Goal: Information Seeking & Learning: Learn about a topic

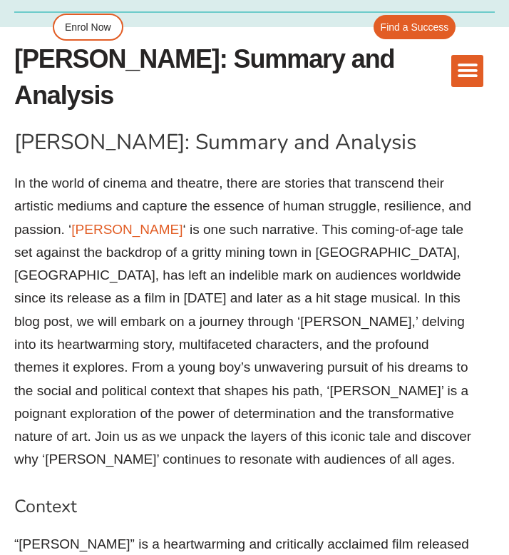
scroll to position [604, 0]
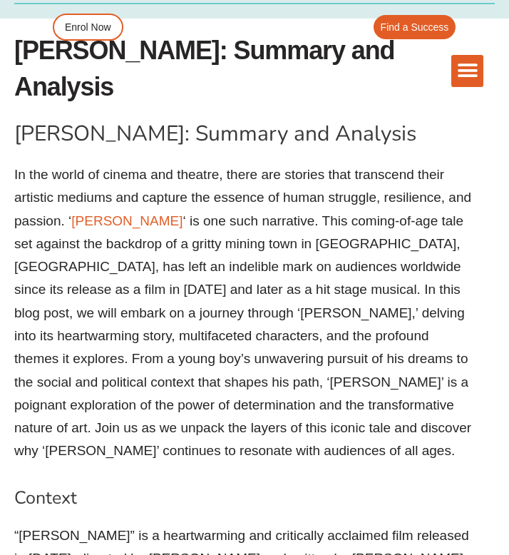
click at [108, 119] on h1 "[PERSON_NAME]: Summary and Analysis" at bounding box center [244, 134] width 461 height 30
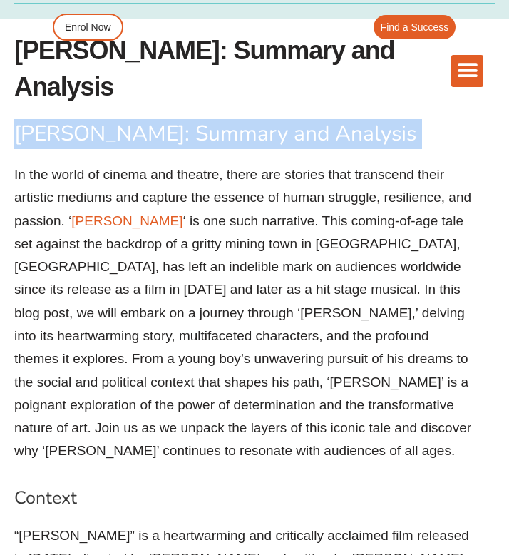
click at [108, 119] on h1 "[PERSON_NAME]: Summary and Analysis" at bounding box center [244, 134] width 461 height 30
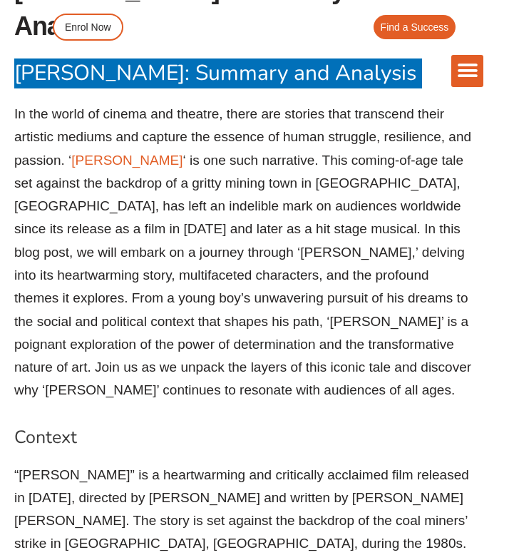
scroll to position [682, 0]
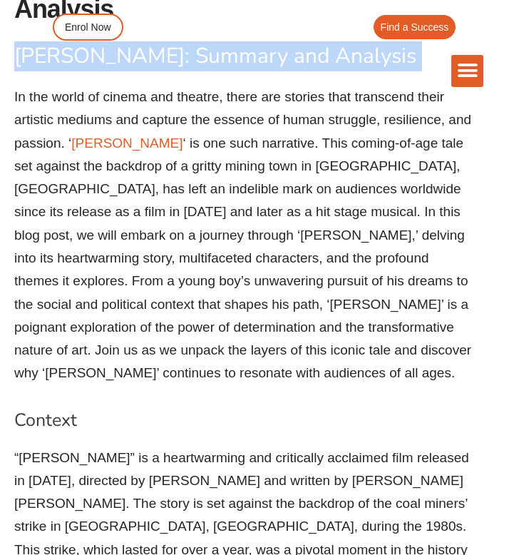
click at [60, 409] on h2 "Context" at bounding box center [244, 421] width 461 height 24
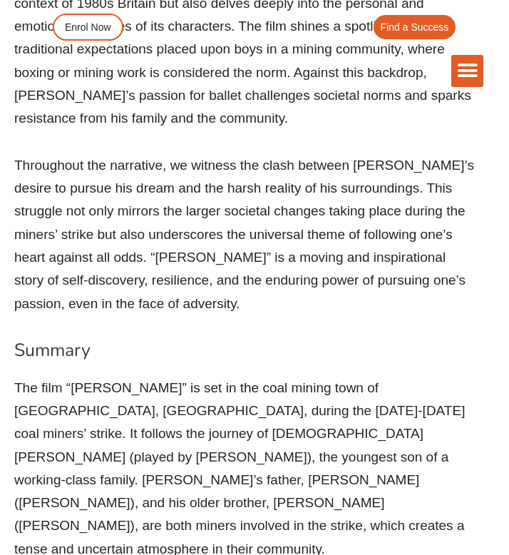
scroll to position [1553, 0]
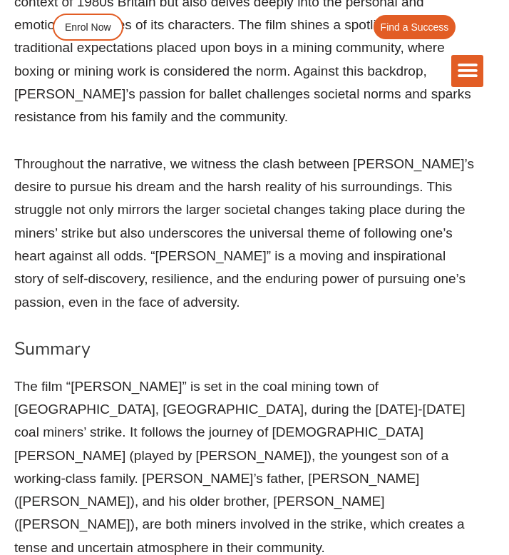
click at [58, 337] on h2 "Summary" at bounding box center [244, 349] width 461 height 24
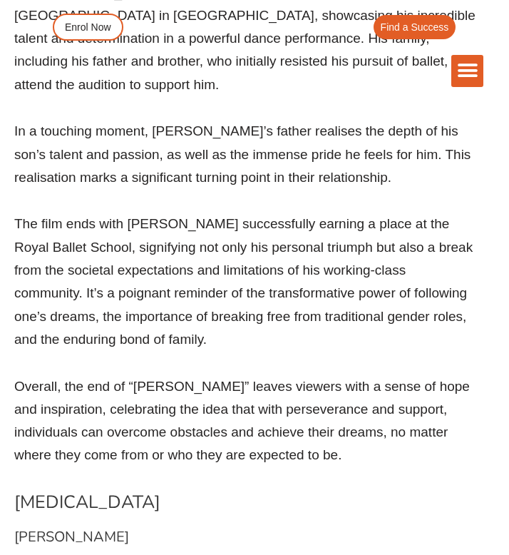
scroll to position [3959, 0]
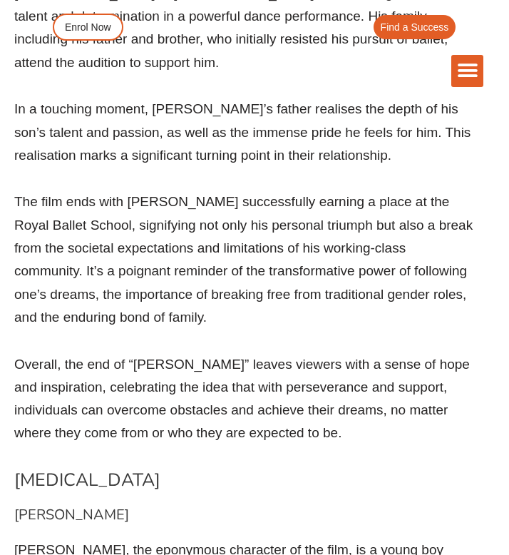
click at [87, 469] on h2 "[MEDICAL_DATA]" at bounding box center [244, 481] width 461 height 24
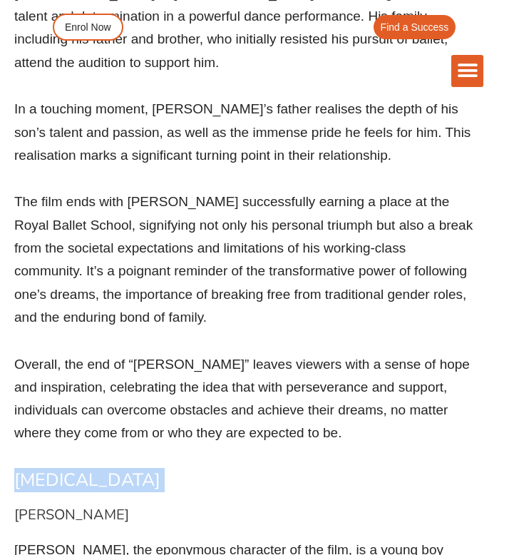
click at [87, 469] on h2 "[MEDICAL_DATA]" at bounding box center [244, 481] width 461 height 24
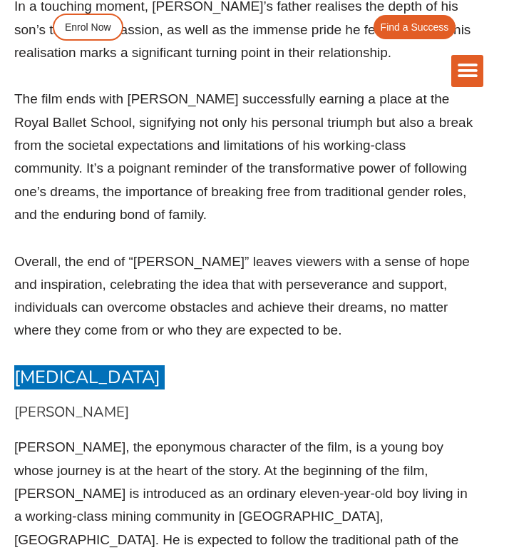
scroll to position [4108, 0]
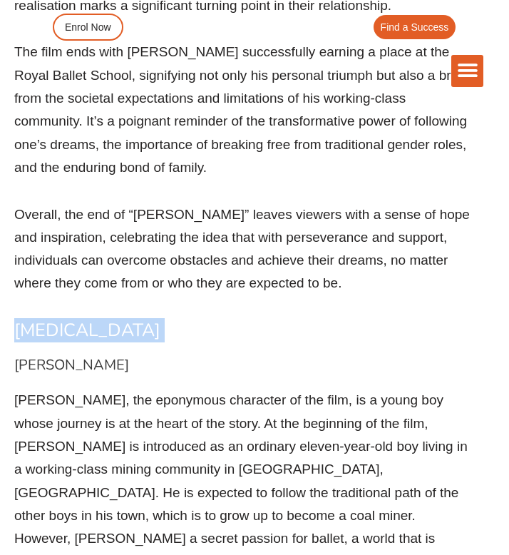
click at [53, 356] on h3 "[PERSON_NAME]" at bounding box center [244, 365] width 461 height 19
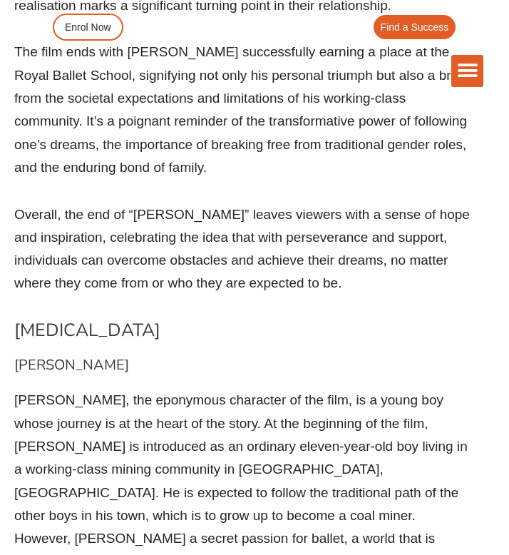
click at [39, 356] on h3 "[PERSON_NAME]" at bounding box center [244, 365] width 461 height 19
copy div "[PERSON_NAME]"
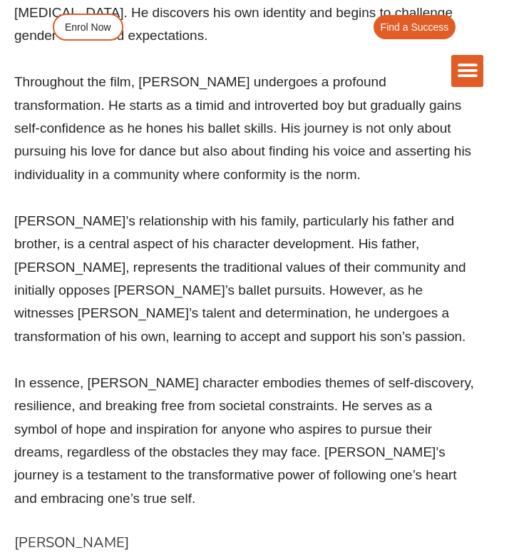
scroll to position [4862, 0]
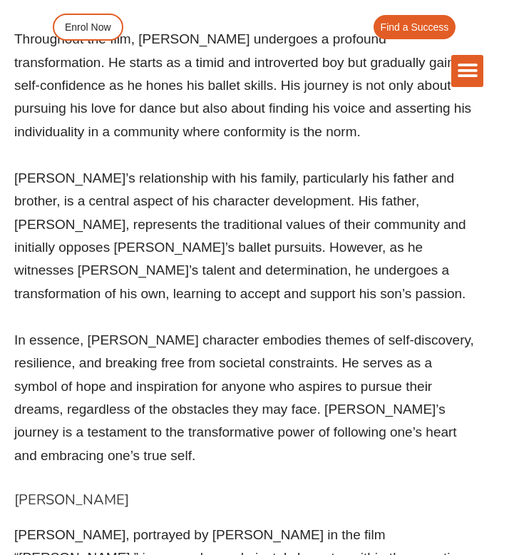
click at [63, 491] on h3 "[PERSON_NAME]" at bounding box center [244, 500] width 461 height 19
copy div "[PERSON_NAME]"
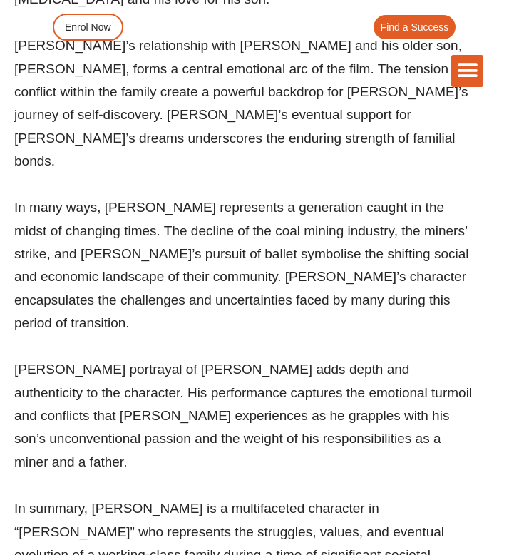
scroll to position [5947, 0]
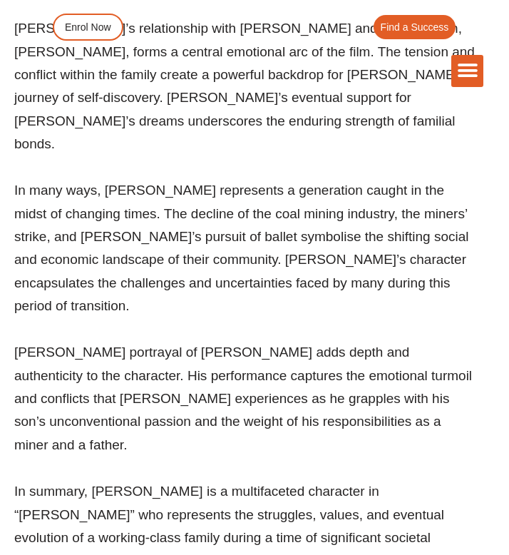
copy div "[PERSON_NAME]"
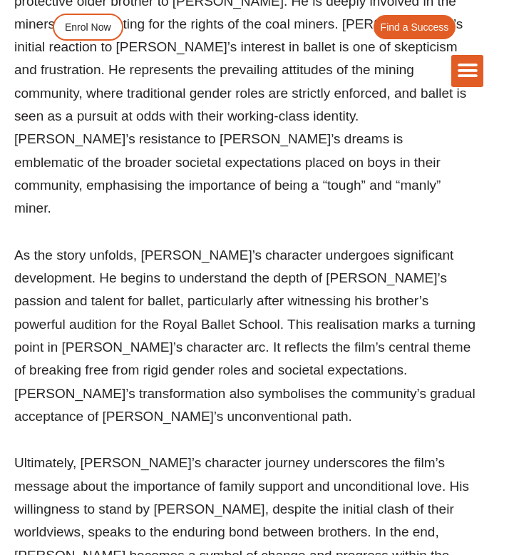
scroll to position [6824, 0]
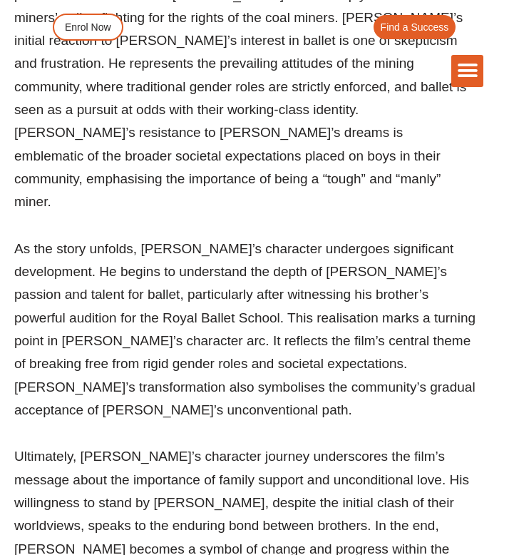
copy div "[PERSON_NAME]"
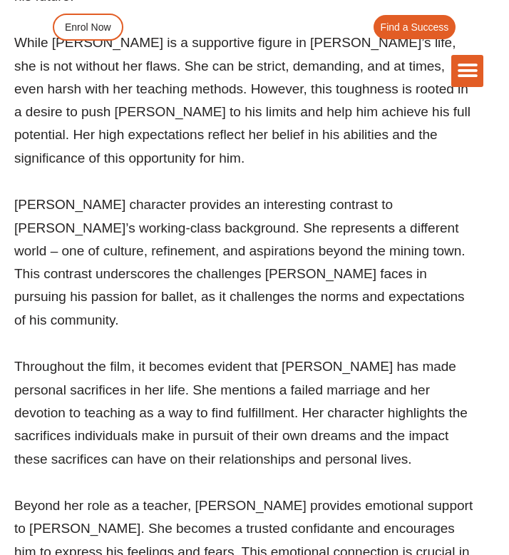
scroll to position [7917, 0]
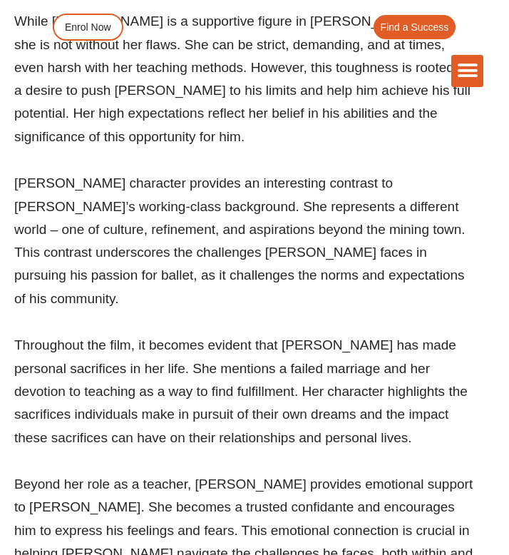
copy div "[PERSON_NAME]"
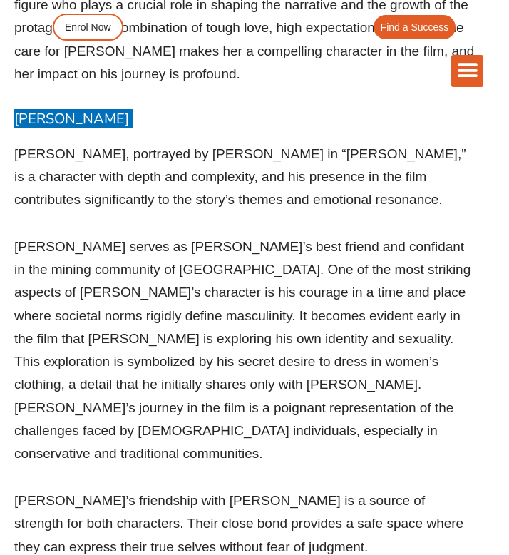
scroll to position [8727, 0]
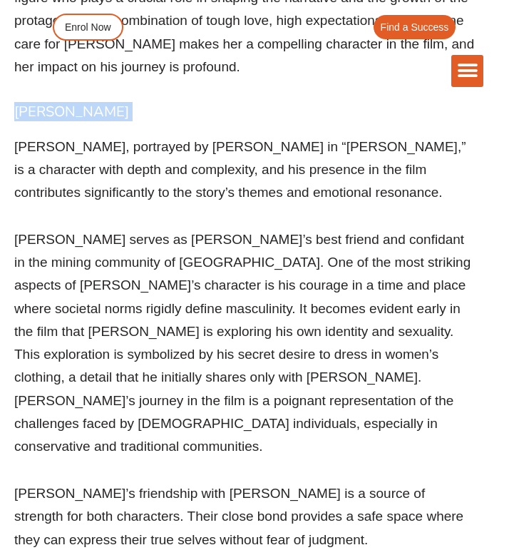
copy div "[PERSON_NAME]"
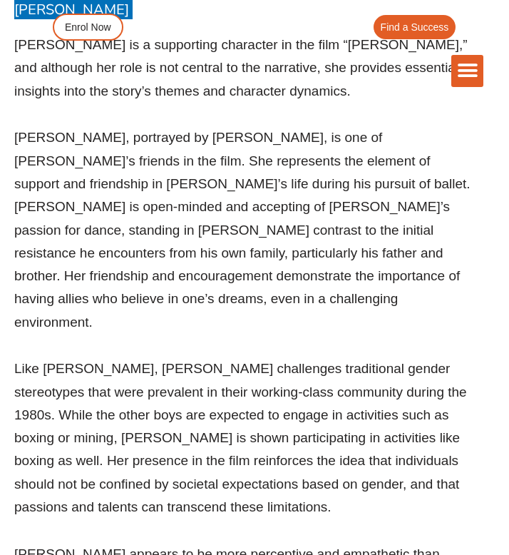
scroll to position [9823, 0]
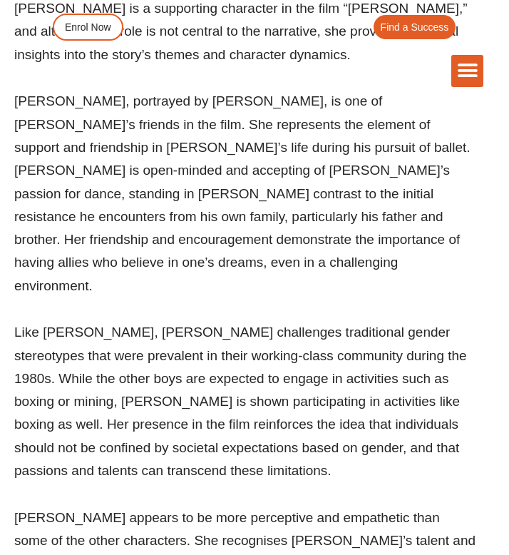
copy h3 "Grandma"
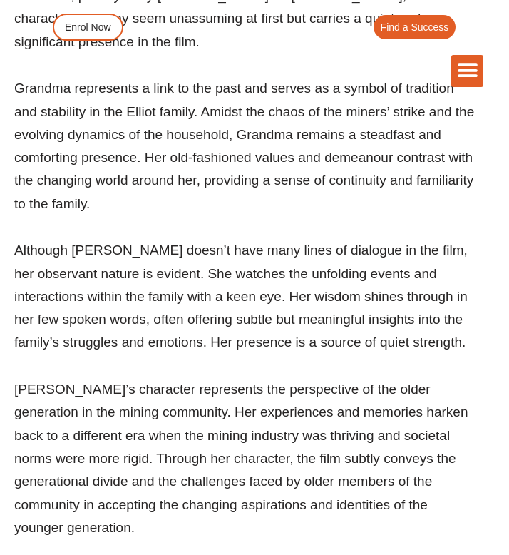
scroll to position [10991, 0]
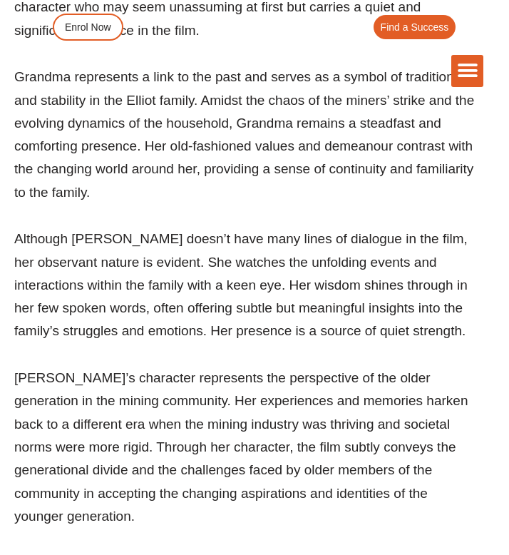
copy div "[PERSON_NAME]"
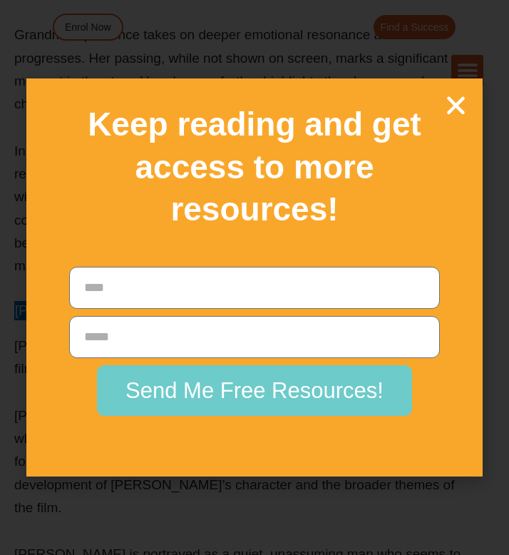
scroll to position [11687, 0]
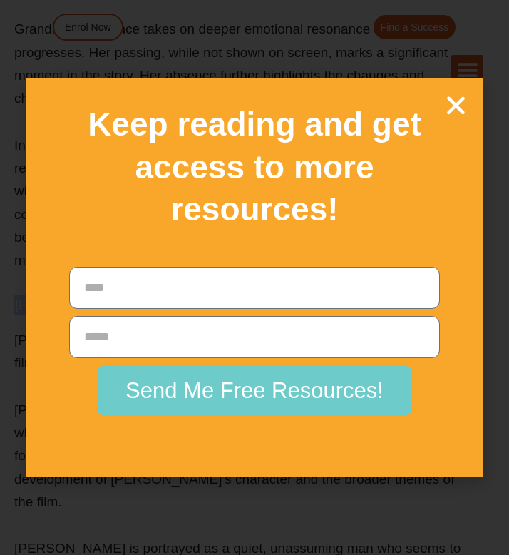
click at [455, 94] on icon "Close" at bounding box center [456, 105] width 25 height 25
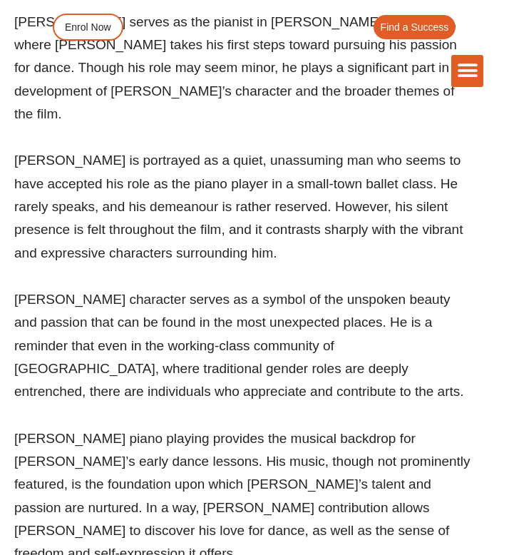
scroll to position [12096, 0]
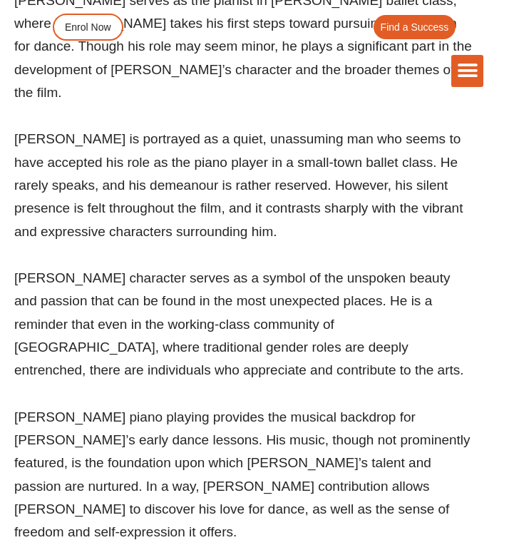
copy div "Scab Dancers"
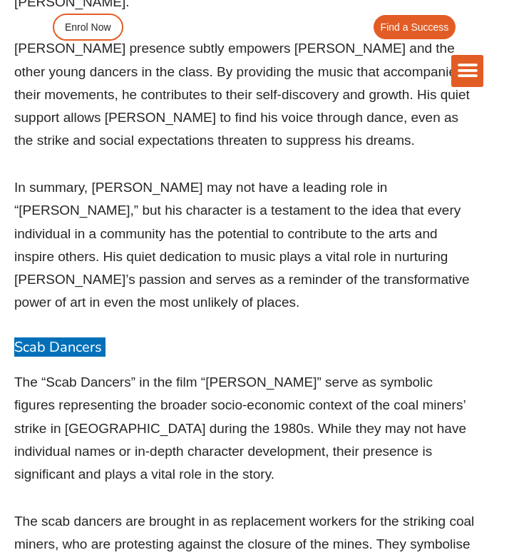
scroll to position [12850, 0]
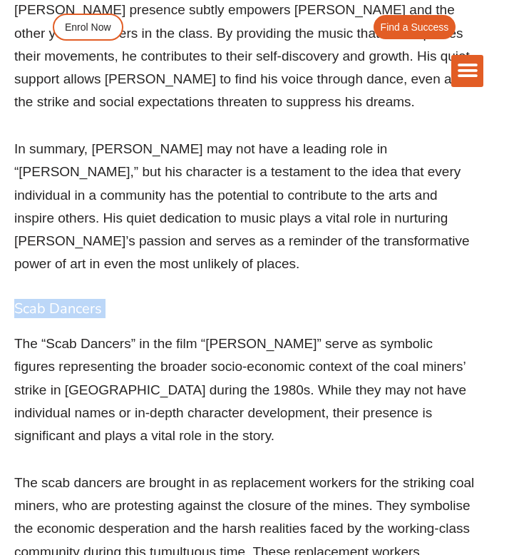
copy div "Themes"
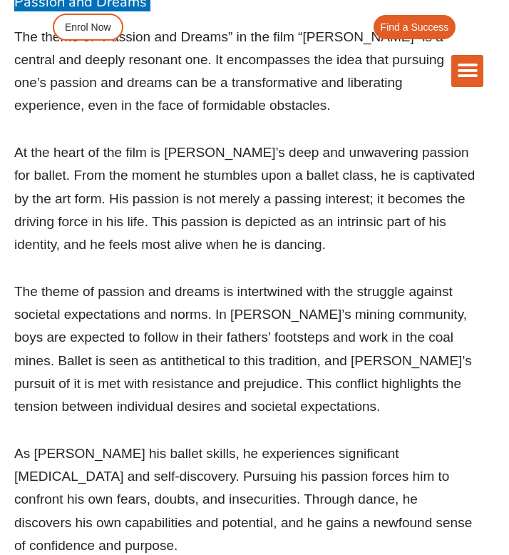
scroll to position [14127, 0]
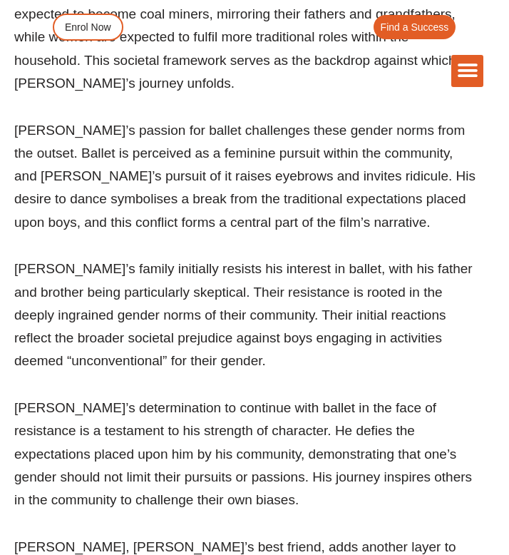
scroll to position [15487, 0]
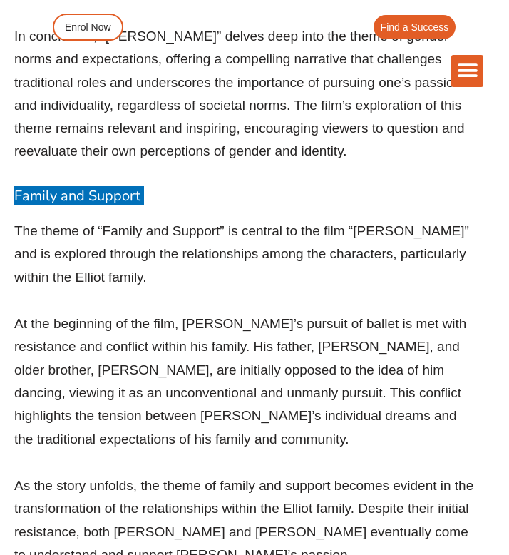
scroll to position [16644, 0]
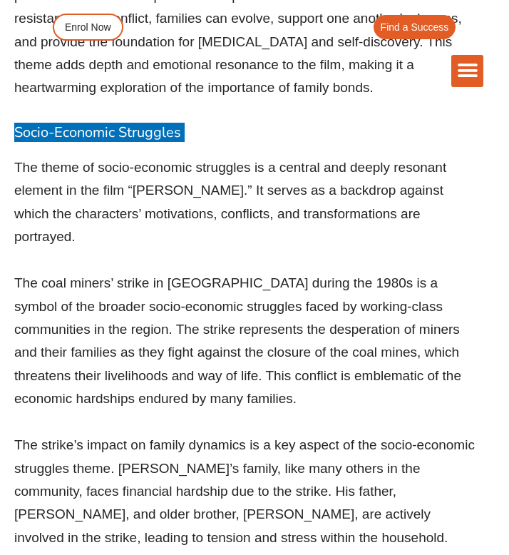
scroll to position [17943, 0]
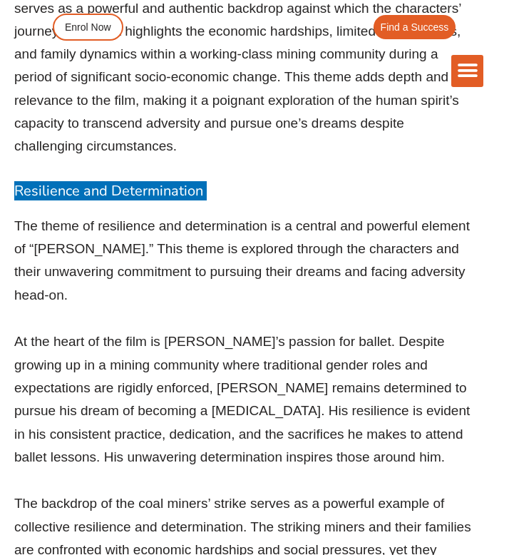
scroll to position [19192, 0]
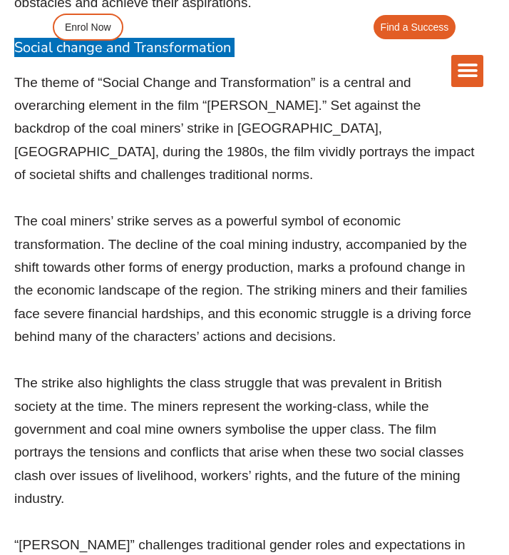
scroll to position [20554, 0]
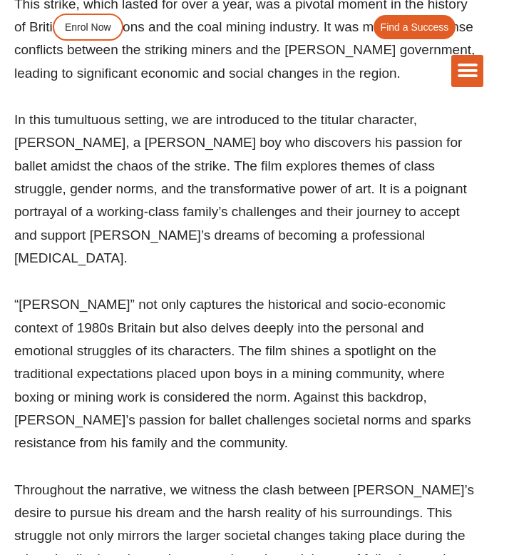
scroll to position [1227, 0]
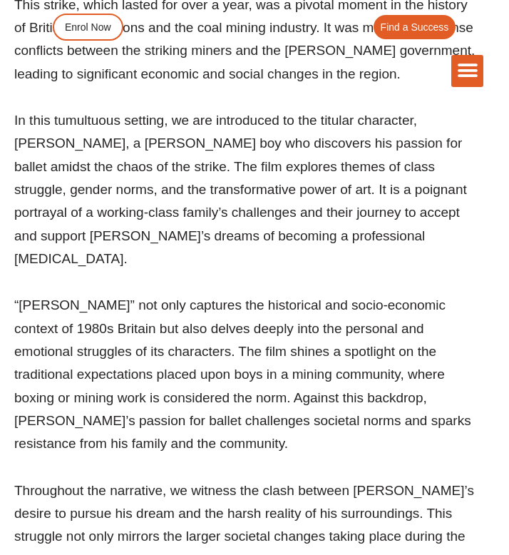
click at [68, 479] on p "Throughout the narrative, we witness the clash between [PERSON_NAME]’s desire t…" at bounding box center [244, 559] width 461 height 161
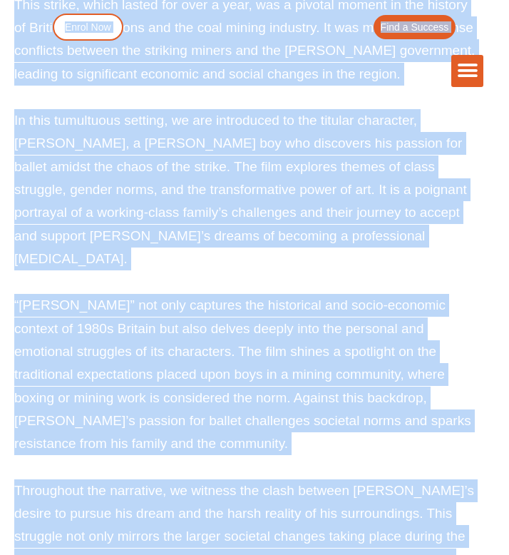
drag, startPoint x: 68, startPoint y: 452, endPoint x: 98, endPoint y: 91, distance: 362.1
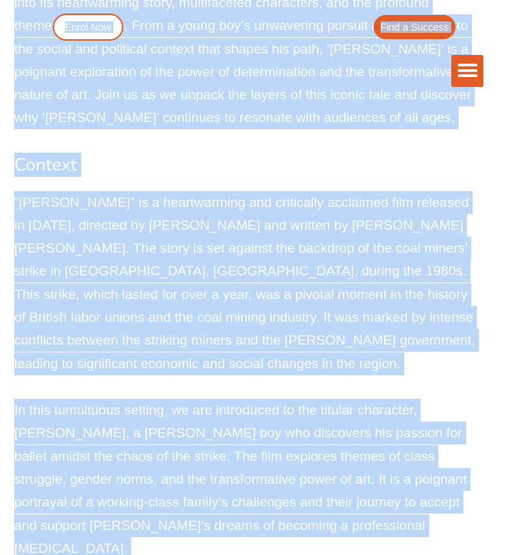
scroll to position [936, 0]
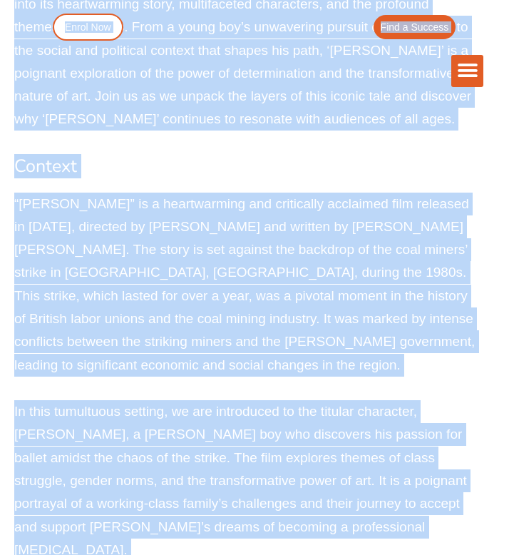
click at [63, 237] on p "“[PERSON_NAME]” is a heartwarming and critically acclaimed film released in [DA…" at bounding box center [244, 285] width 461 height 184
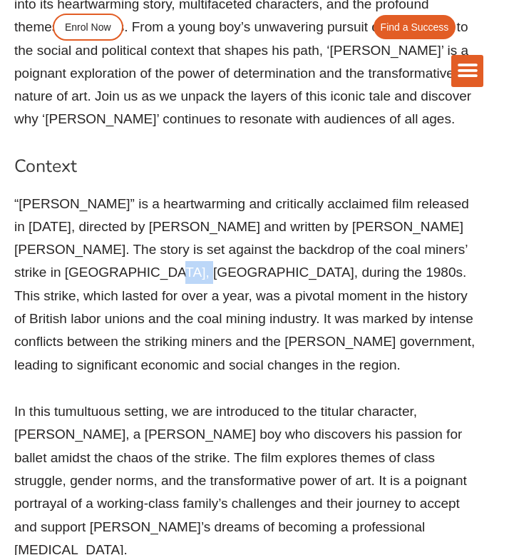
click at [63, 237] on p "“[PERSON_NAME]” is a heartwarming and critically acclaimed film released in [DA…" at bounding box center [244, 285] width 461 height 184
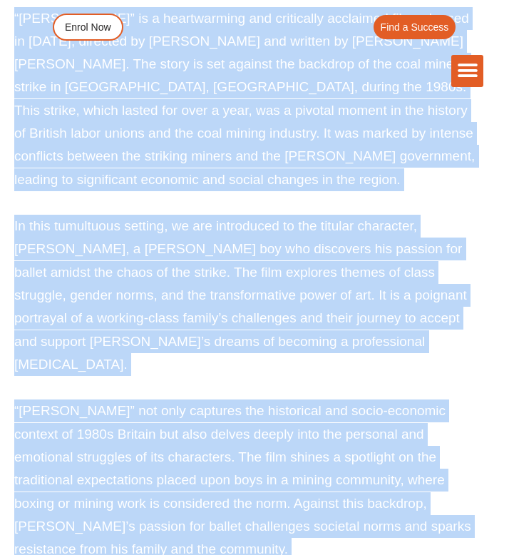
scroll to position [1139, 0]
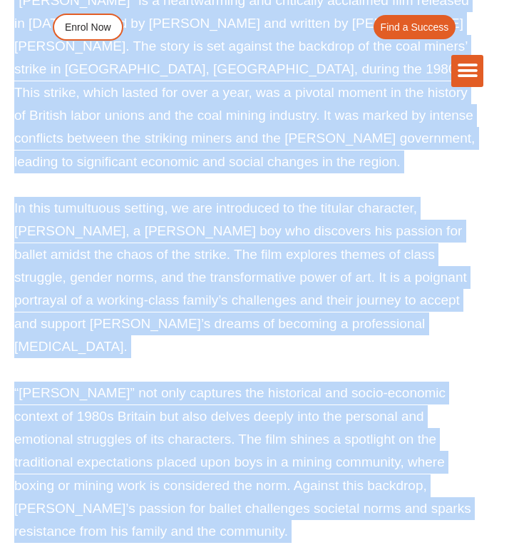
drag, startPoint x: 63, startPoint y: 237, endPoint x: 81, endPoint y: 524, distance: 287.2
click at [82, 524] on div "“[PERSON_NAME]” is a heartwarming and critically acclaimed film released in [DA…" at bounding box center [244, 358] width 461 height 739
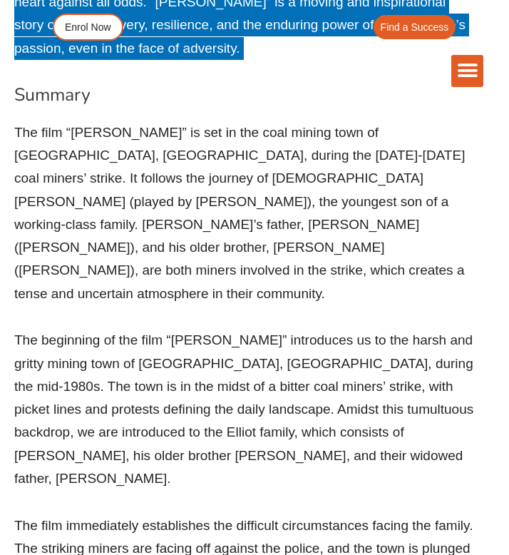
scroll to position [1810, 0]
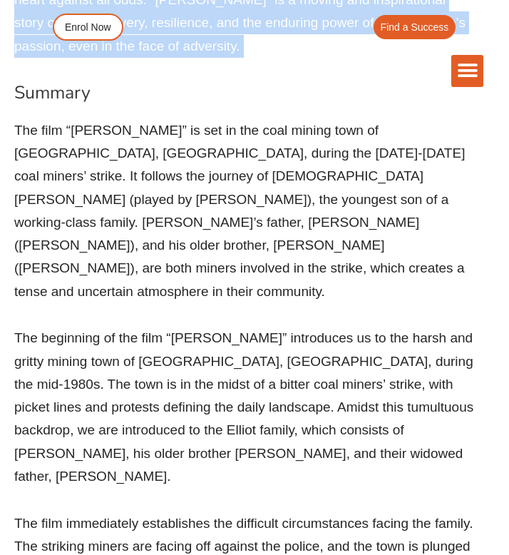
click at [155, 119] on p "The film “[PERSON_NAME]” is set in the coal mining town of [GEOGRAPHIC_DATA], […" at bounding box center [244, 211] width 461 height 184
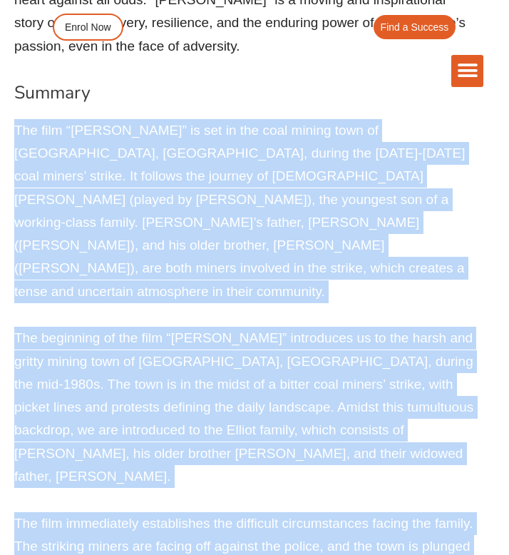
drag, startPoint x: 155, startPoint y: 109, endPoint x: 170, endPoint y: 518, distance: 409.0
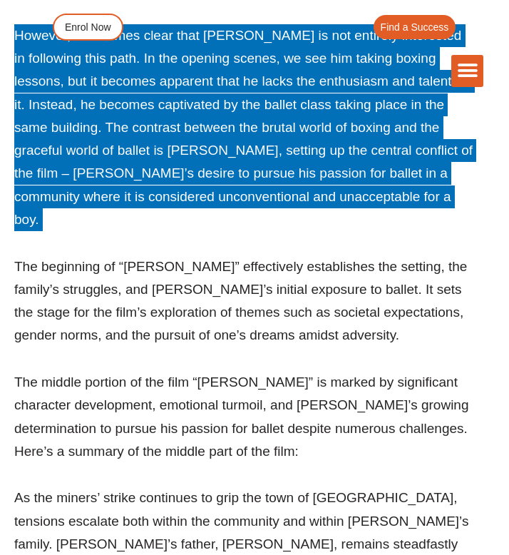
scroll to position [2460, 0]
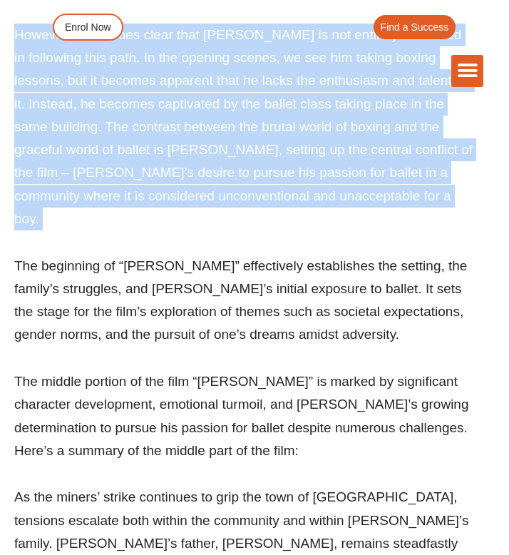
click at [76, 255] on p "The beginning of “[PERSON_NAME]” effectively establishes the setting, the famil…" at bounding box center [244, 301] width 461 height 92
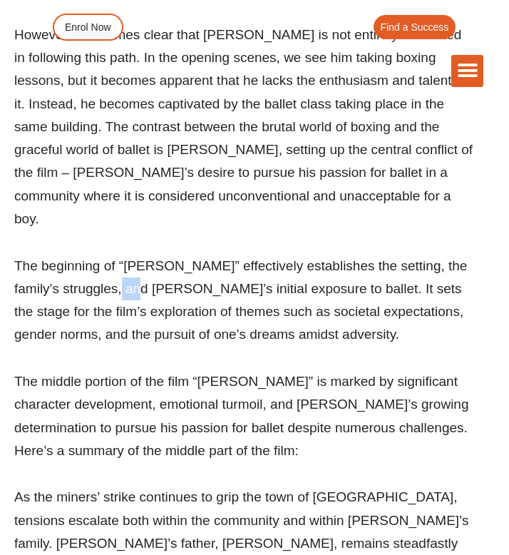
click at [76, 255] on p "The beginning of “[PERSON_NAME]” effectively establishes the setting, the famil…" at bounding box center [244, 301] width 461 height 92
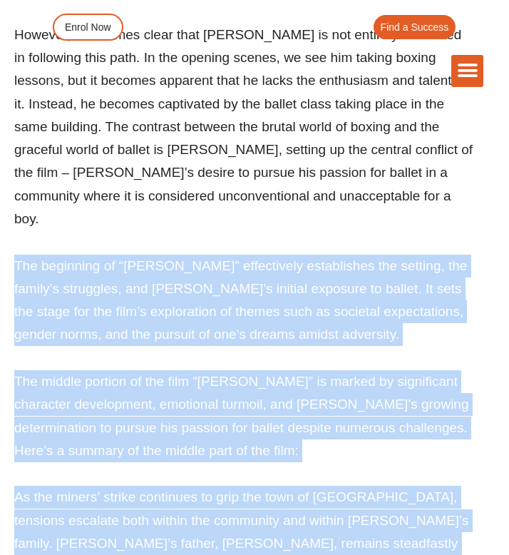
drag, startPoint x: 76, startPoint y: 121, endPoint x: 75, endPoint y: 518, distance: 396.6
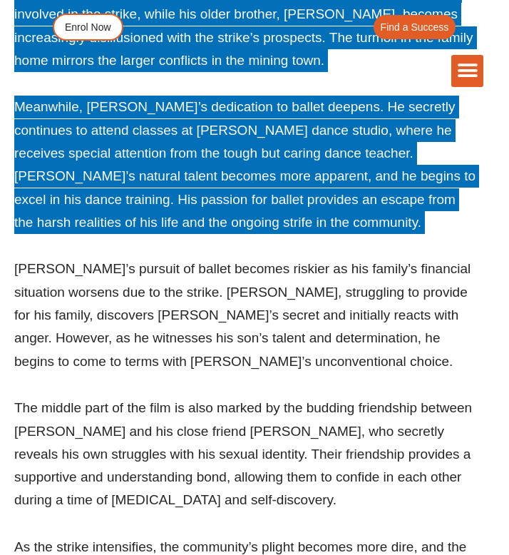
scroll to position [3018, 0]
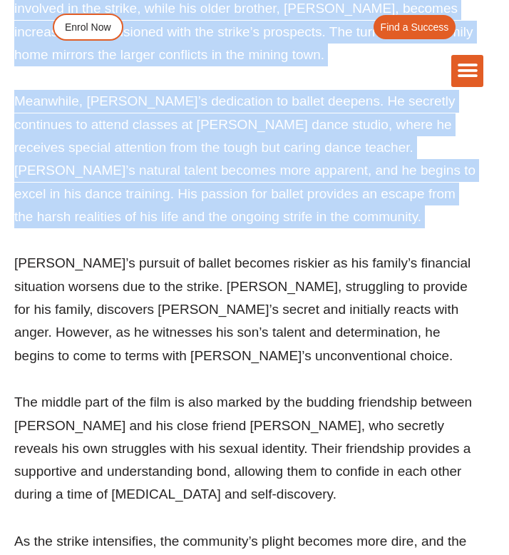
click at [89, 252] on p "[PERSON_NAME]’s pursuit of ballet becomes riskier as his family’s financial sit…" at bounding box center [244, 309] width 461 height 115
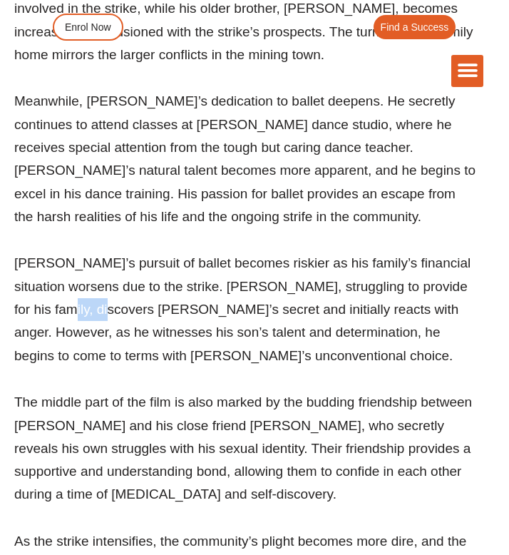
click at [89, 252] on p "[PERSON_NAME]’s pursuit of ballet becomes riskier as his family’s financial sit…" at bounding box center [244, 309] width 461 height 115
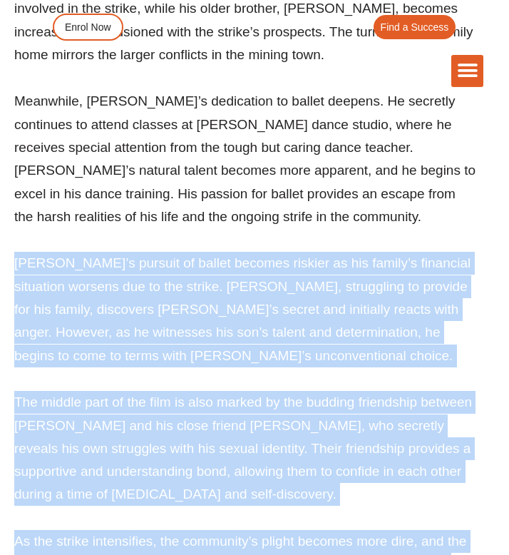
scroll to position [3101, 0]
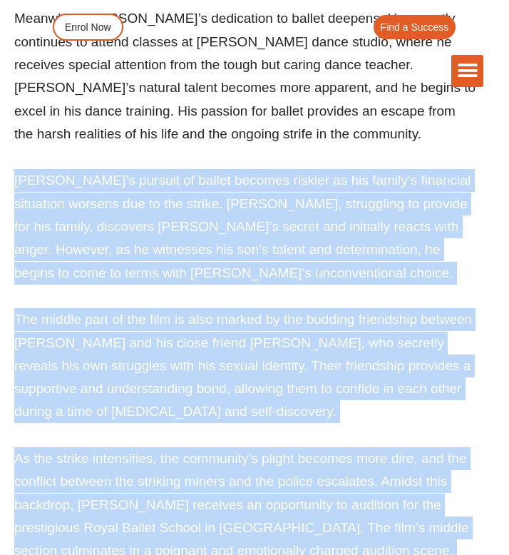
drag, startPoint x: 89, startPoint y: 110, endPoint x: 108, endPoint y: 473, distance: 363.6
click at [108, 473] on div "The middle portion of the film “[PERSON_NAME]” is marked by significant charact…" at bounding box center [244, 239] width 461 height 1018
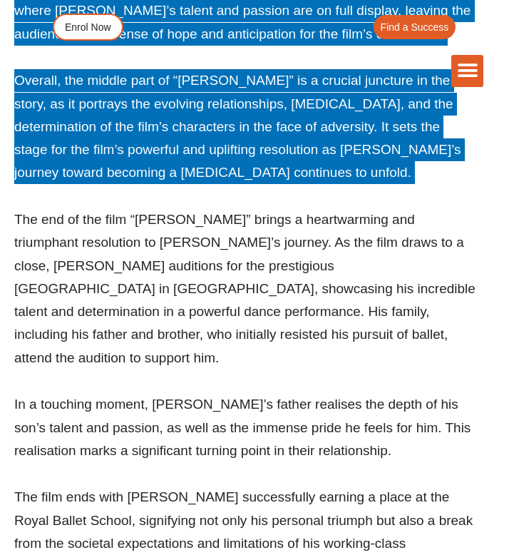
scroll to position [3649, 0]
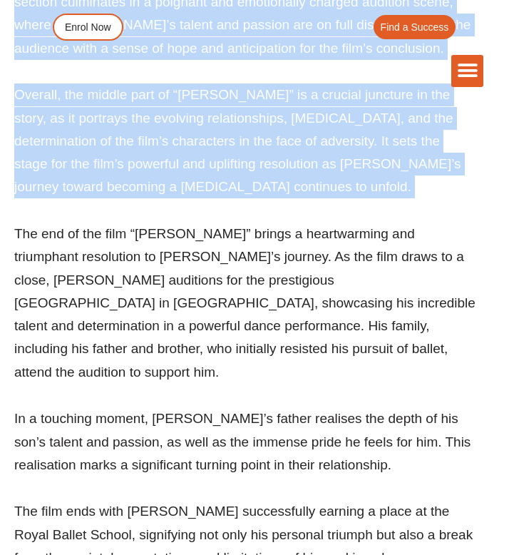
click at [136, 83] on div "The Difference Personalised Program Inspirational Tutors Motivational Learning …" at bounding box center [255, 71] width 459 height 32
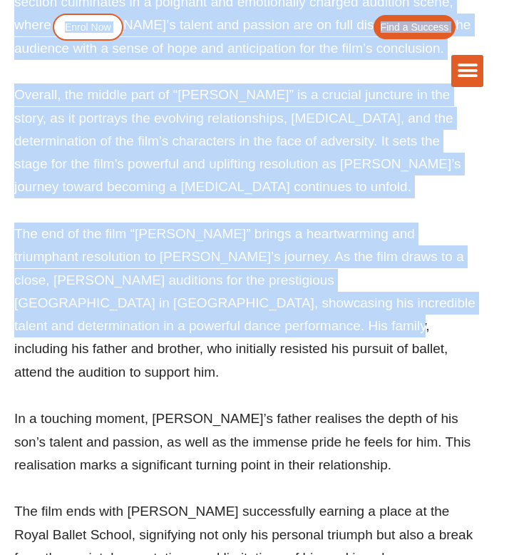
drag, startPoint x: 136, startPoint y: 83, endPoint x: 136, endPoint y: 123, distance: 39.9
click at [136, 223] on p "The end of the film “[PERSON_NAME]” brings a heartwarming and triumphant resolu…" at bounding box center [244, 303] width 461 height 161
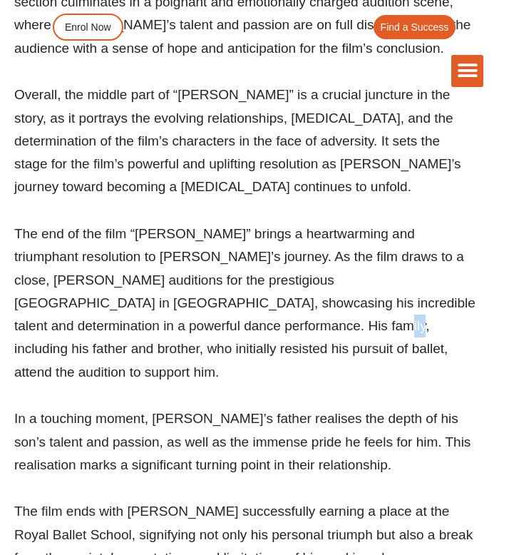
click at [136, 223] on p "The end of the film “[PERSON_NAME]” brings a heartwarming and triumphant resolu…" at bounding box center [244, 303] width 461 height 161
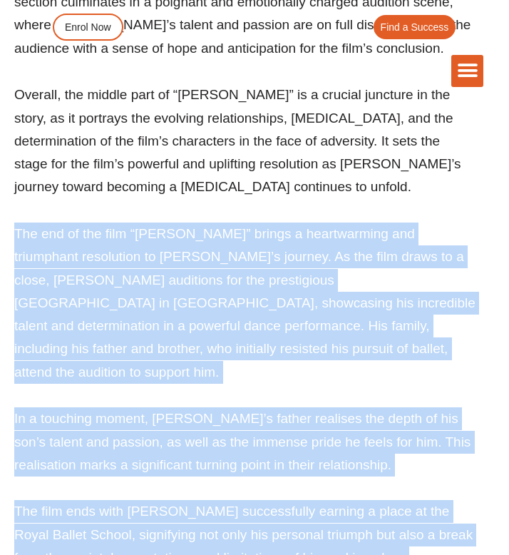
scroll to position [3662, 0]
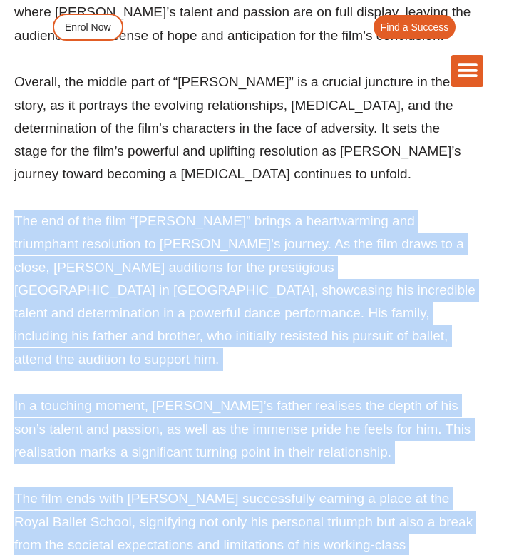
drag, startPoint x: 136, startPoint y: 123, endPoint x: 95, endPoint y: 482, distance: 361.1
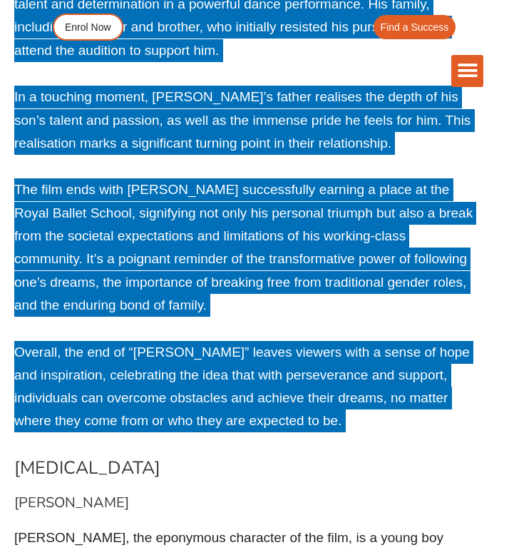
scroll to position [4088, 0]
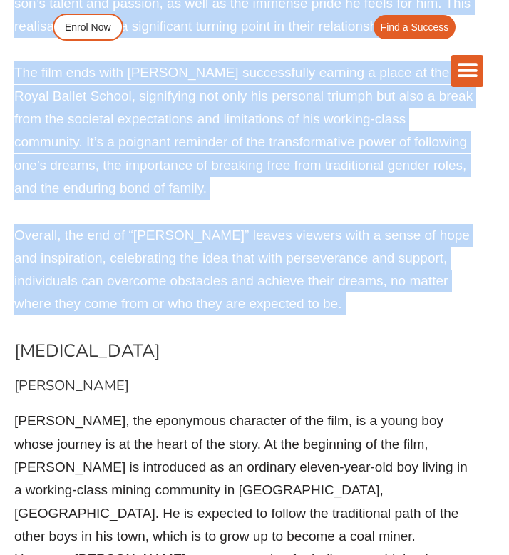
click at [118, 409] on p "[PERSON_NAME], the eponymous character of the film, is a young boy whose journe…" at bounding box center [244, 513] width 461 height 208
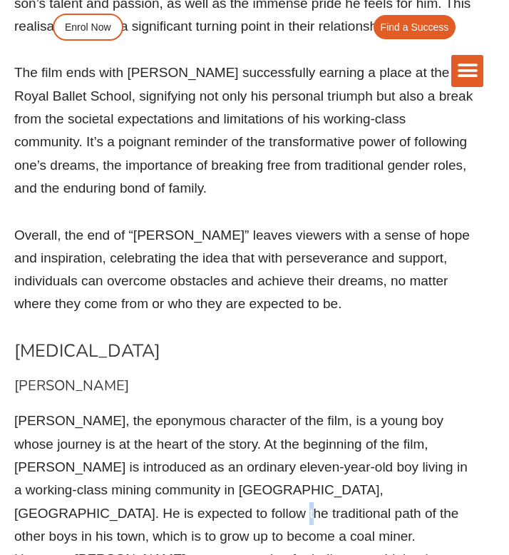
click at [118, 409] on p "[PERSON_NAME], the eponymous character of the film, is a young boy whose journe…" at bounding box center [244, 513] width 461 height 208
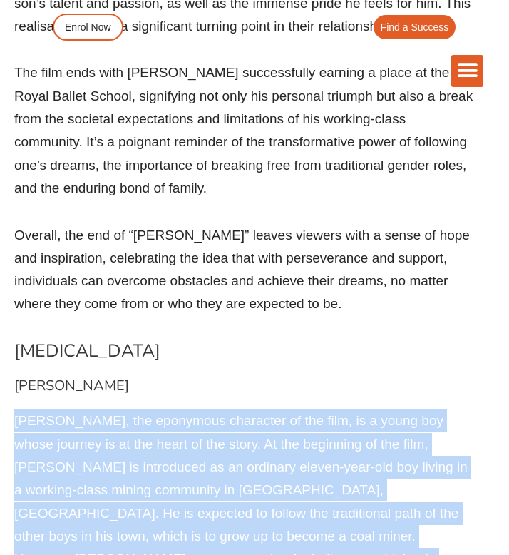
drag, startPoint x: 118, startPoint y: 282, endPoint x: 131, endPoint y: 527, distance: 245.0
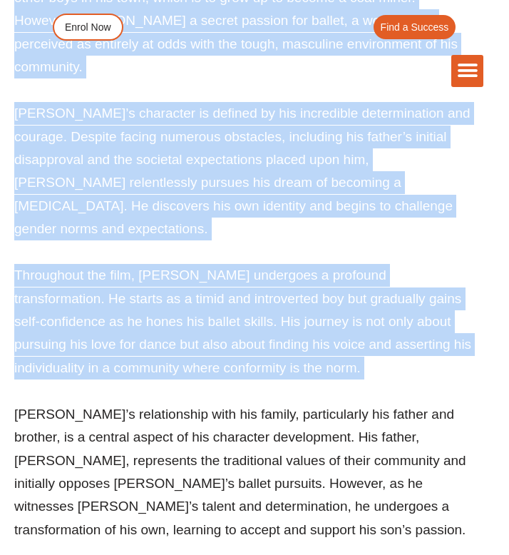
scroll to position [4625, 0]
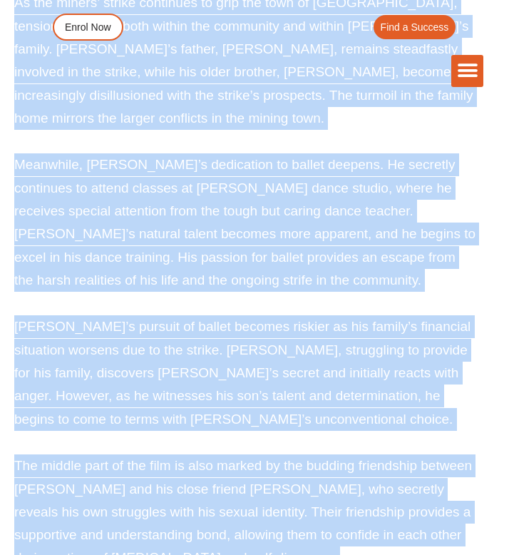
scroll to position [2675, 0]
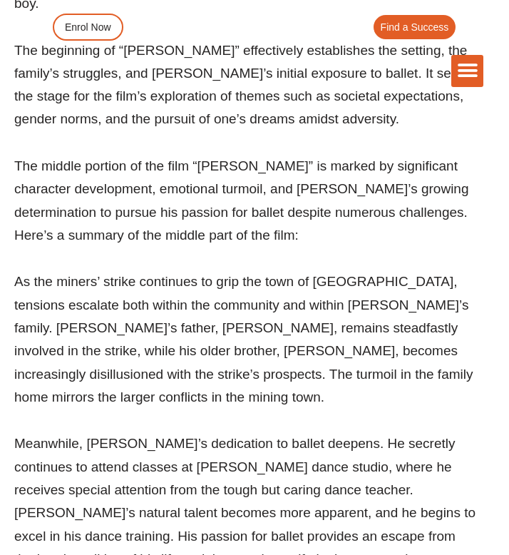
drag, startPoint x: 113, startPoint y: 371, endPoint x: 120, endPoint y: 536, distance: 165.6
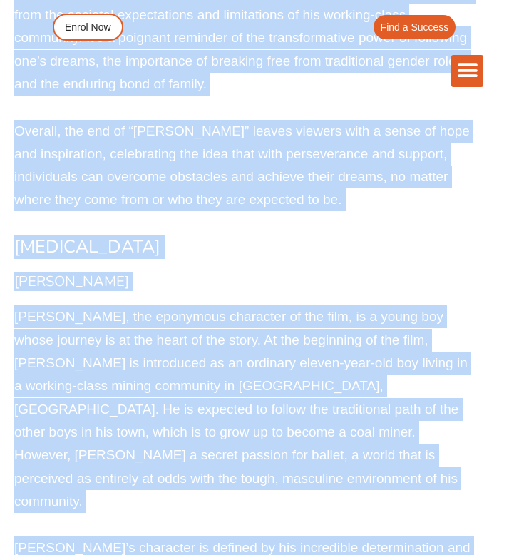
scroll to position [4208, 0]
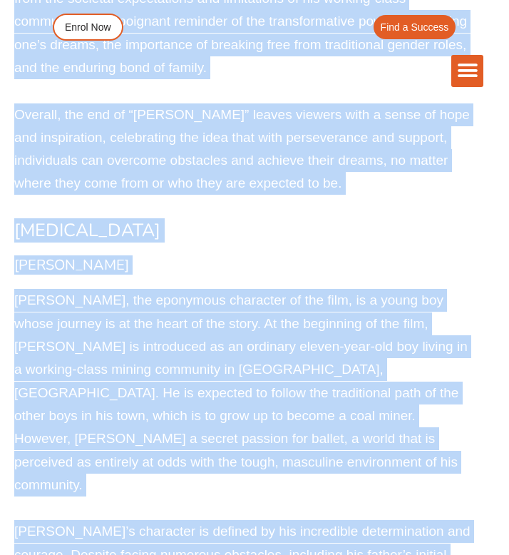
click at [121, 289] on p "[PERSON_NAME], the eponymous character of the film, is a young boy whose journe…" at bounding box center [244, 393] width 461 height 208
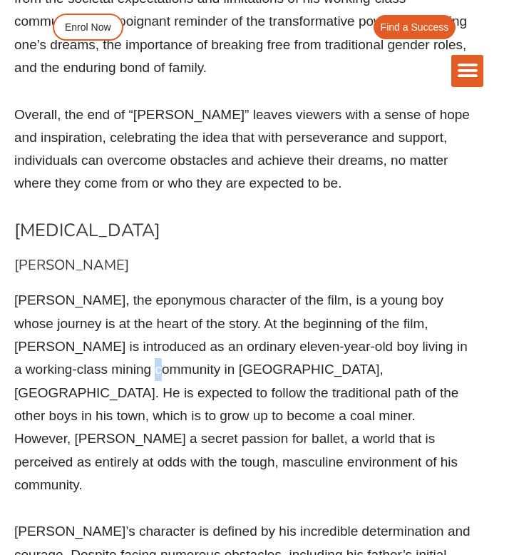
click at [121, 289] on p "[PERSON_NAME], the eponymous character of the film, is a young boy whose journe…" at bounding box center [244, 393] width 461 height 208
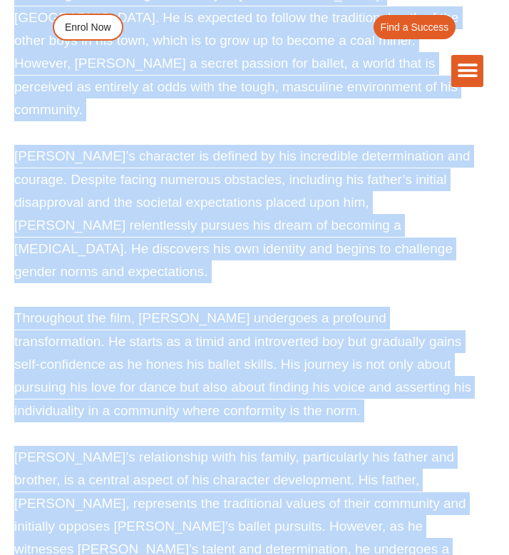
scroll to position [4606, 0]
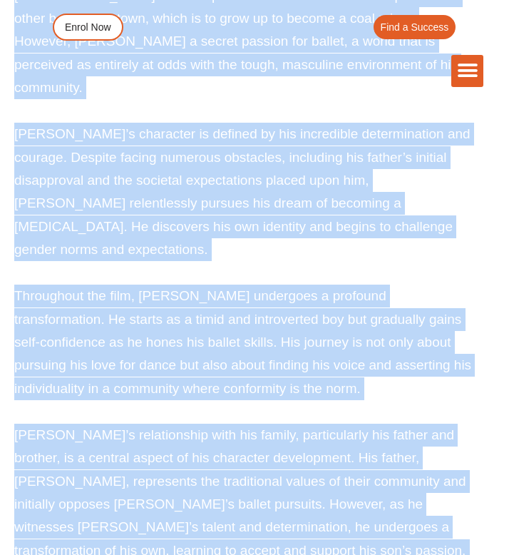
drag, startPoint x: 121, startPoint y: 158, endPoint x: 175, endPoint y: 438, distance: 284.8
click at [175, 438] on div "[PERSON_NAME], the eponymous character of the film, is a young boy whose journe…" at bounding box center [244, 308] width 461 height 832
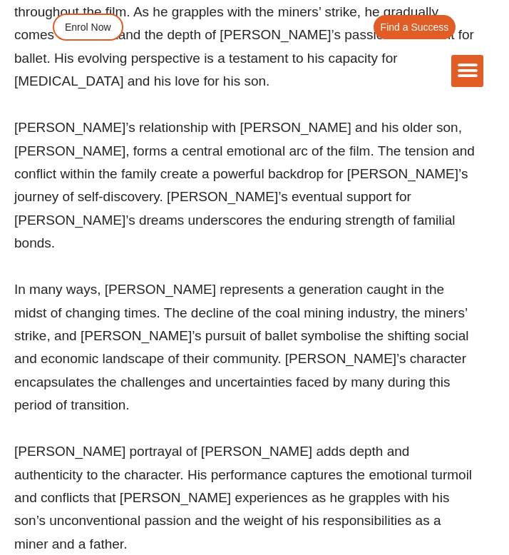
scroll to position [5849, 0]
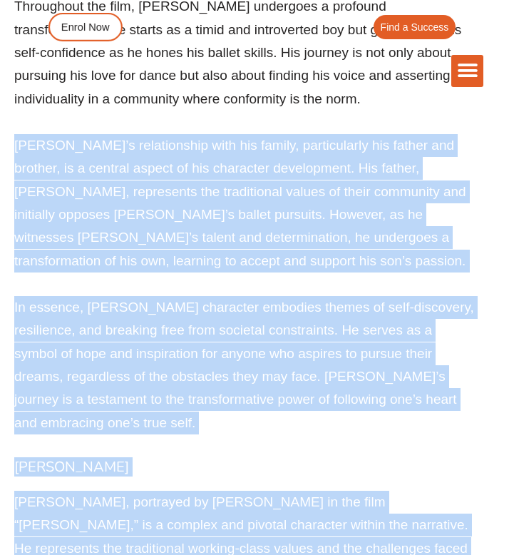
scroll to position [4737, 0]
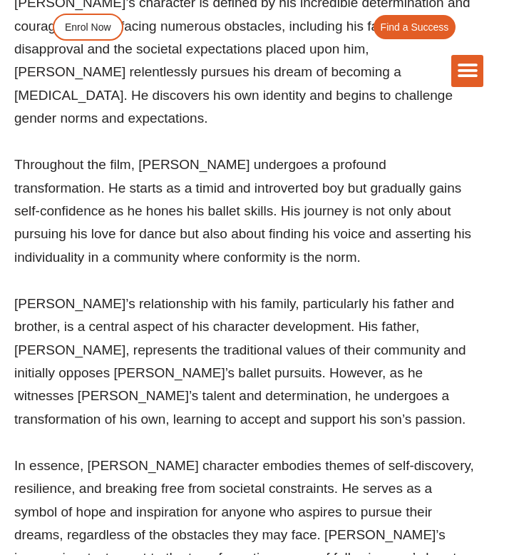
drag, startPoint x: 68, startPoint y: 303, endPoint x: 68, endPoint y: 422, distance: 119.1
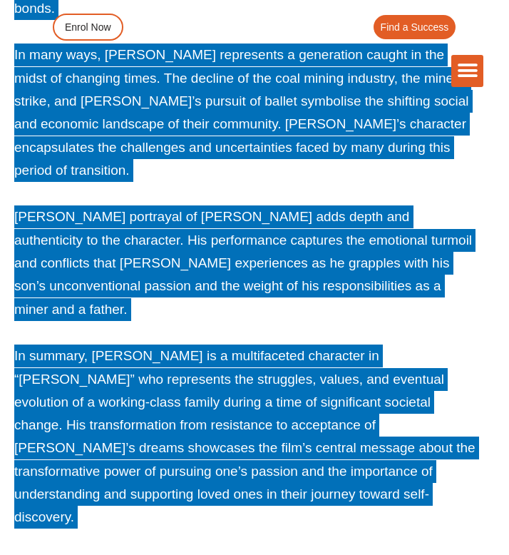
scroll to position [6100, 0]
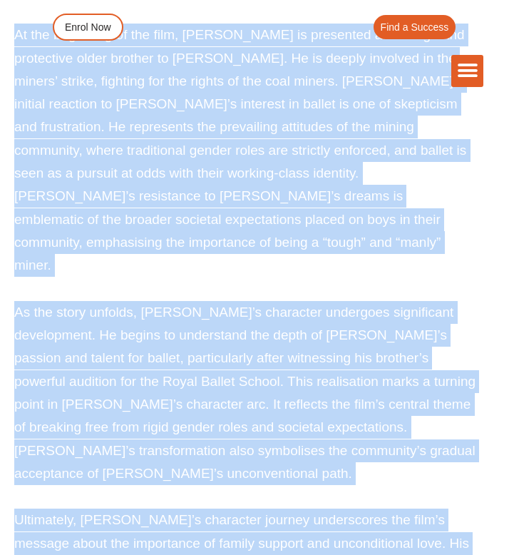
scroll to position [6805, 0]
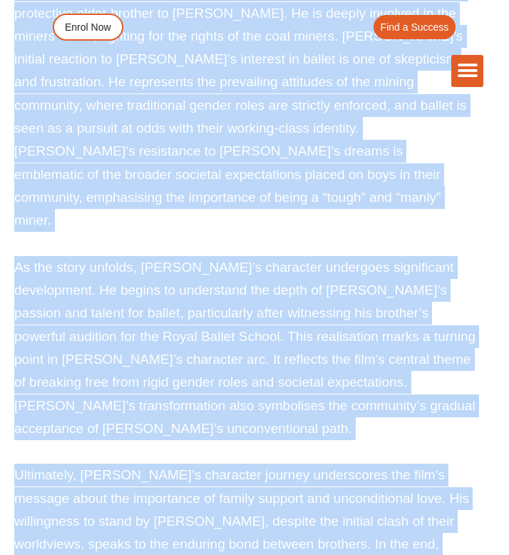
drag, startPoint x: 48, startPoint y: 239, endPoint x: 108, endPoint y: 307, distance: 91.0
click at [108, 307] on div "[PERSON_NAME] is a complex character in “[PERSON_NAME],” and his evolution thro…" at bounding box center [244, 325] width 461 height 925
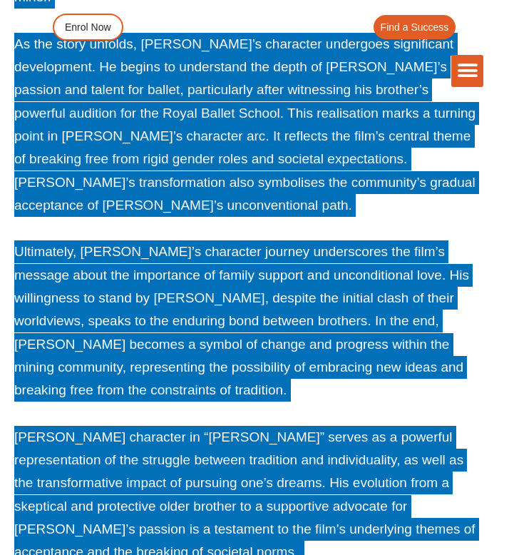
scroll to position [7029, 0]
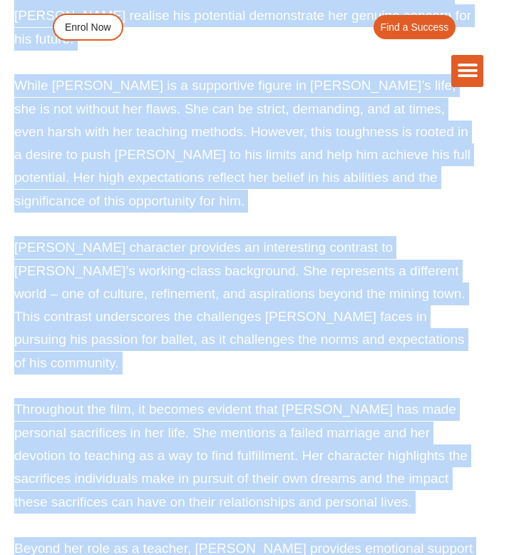
scroll to position [7862, 0]
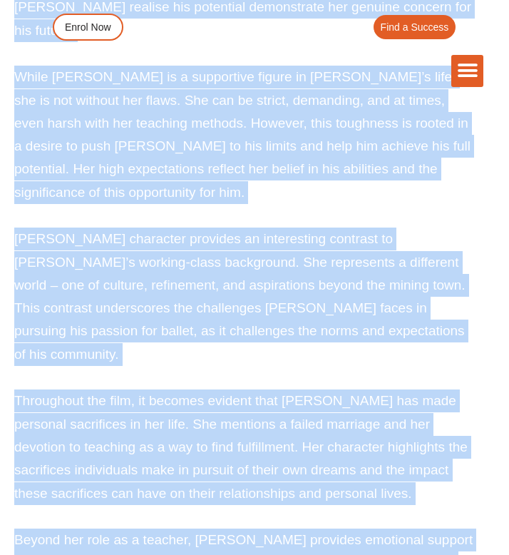
drag, startPoint x: 76, startPoint y: 206, endPoint x: 129, endPoint y: 388, distance: 189.6
click at [129, 388] on div "[PERSON_NAME], portrayed by [PERSON_NAME] in the film “[PERSON_NAME],” is a com…" at bounding box center [244, 366] width 461 height 1157
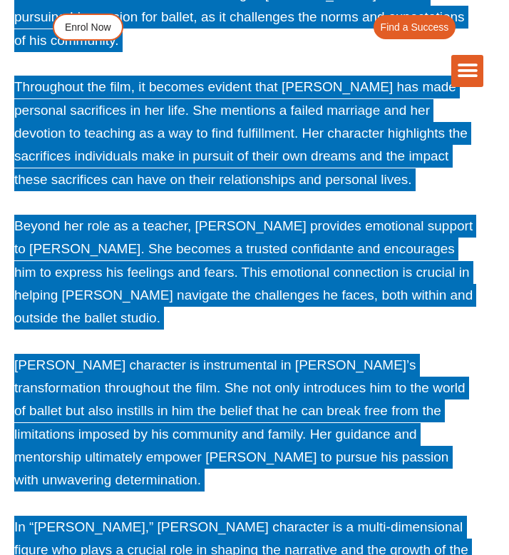
scroll to position [8215, 0]
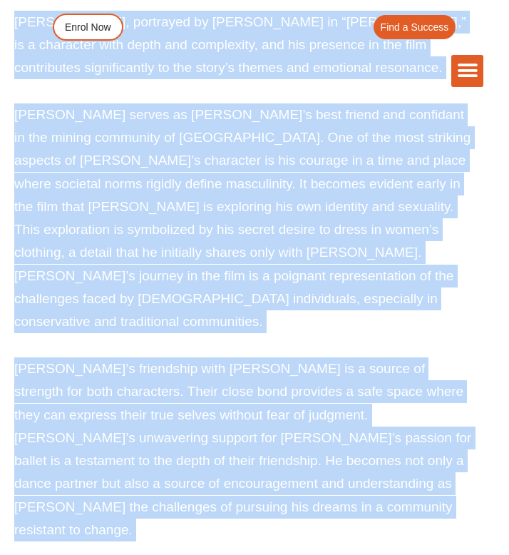
scroll to position [8856, 0]
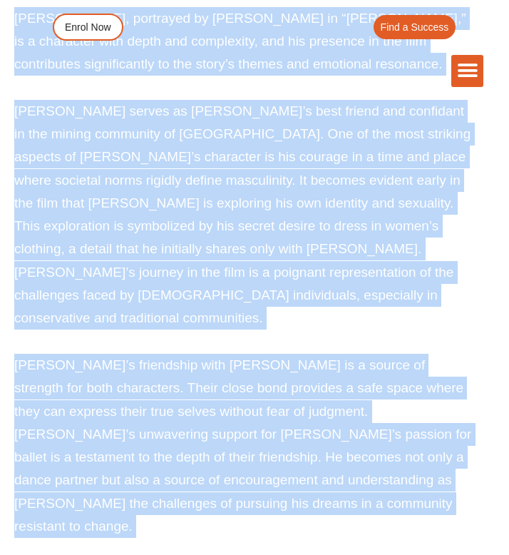
drag, startPoint x: 114, startPoint y: 142, endPoint x: 155, endPoint y: 274, distance: 138.1
click at [155, 274] on div "[PERSON_NAME], portrayed by [PERSON_NAME] in “[PERSON_NAME],” is a character wi…" at bounding box center [244, 457] width 461 height 901
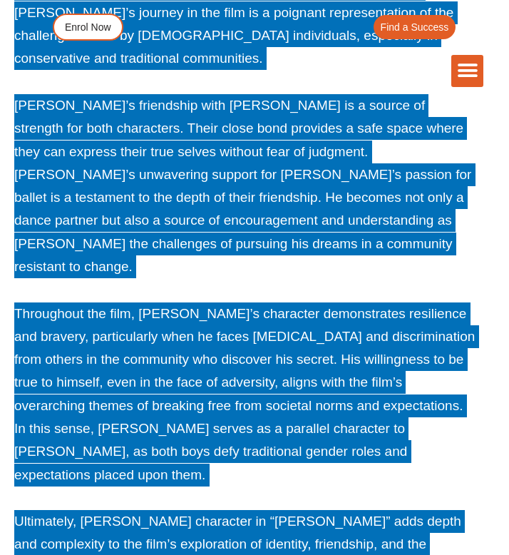
scroll to position [9129, 0]
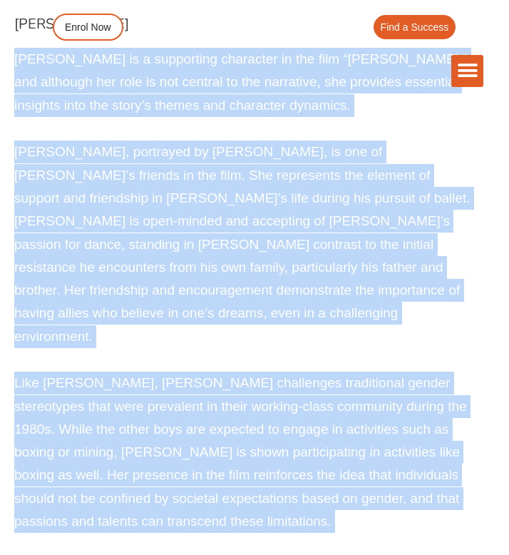
scroll to position [9777, 0]
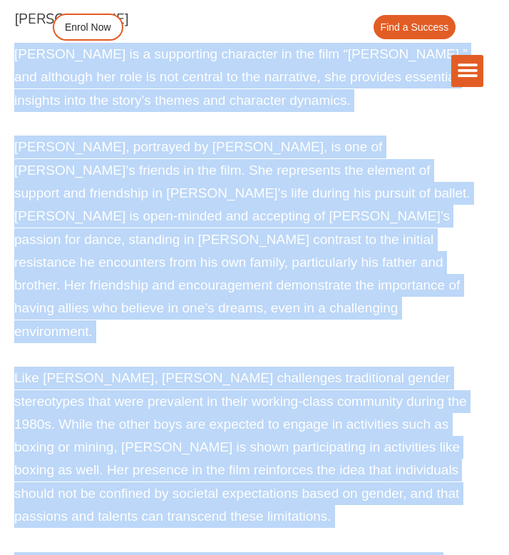
drag, startPoint x: 68, startPoint y: 111, endPoint x: 133, endPoint y: 399, distance: 295.2
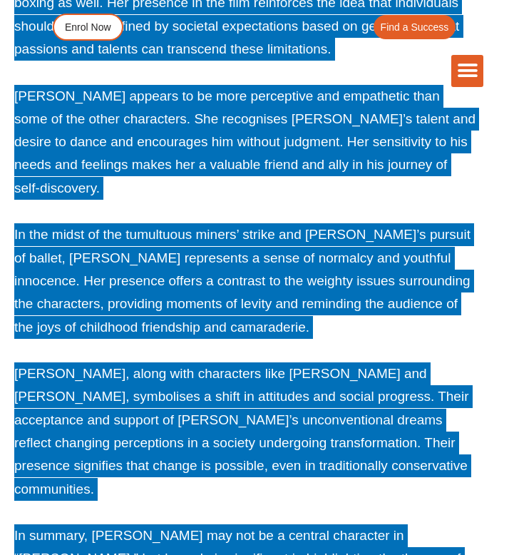
scroll to position [10139, 0]
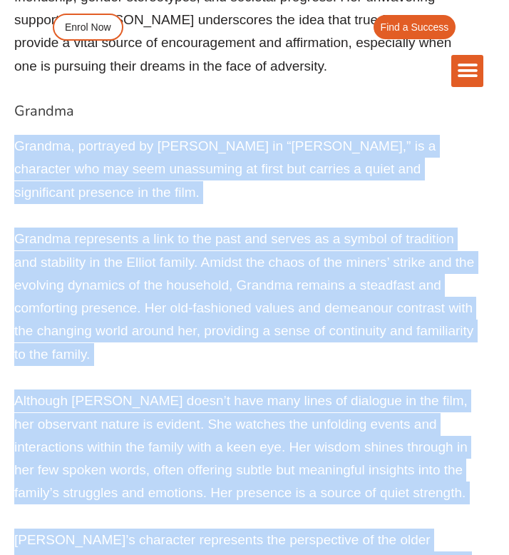
scroll to position [10838, 0]
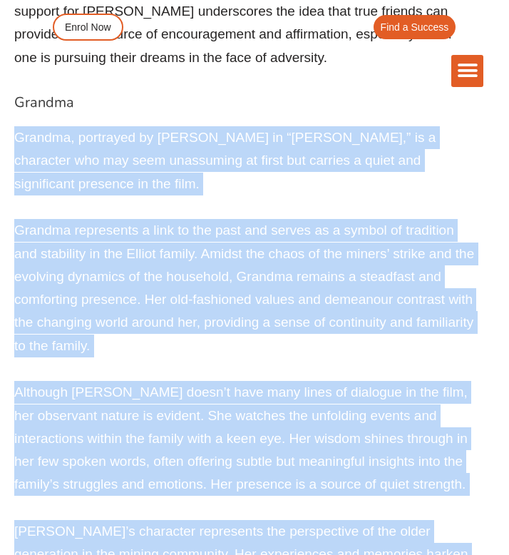
drag, startPoint x: 109, startPoint y: 138, endPoint x: 170, endPoint y: 351, distance: 221.0
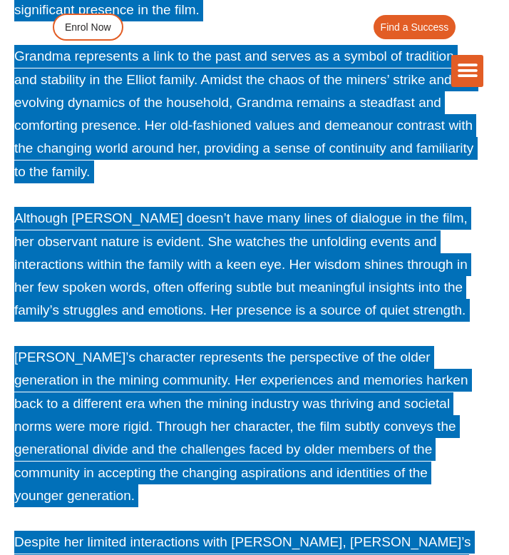
scroll to position [11038, 0]
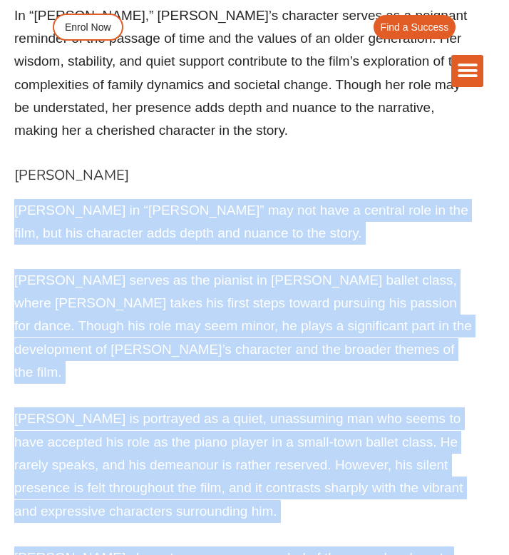
scroll to position [11819, 0]
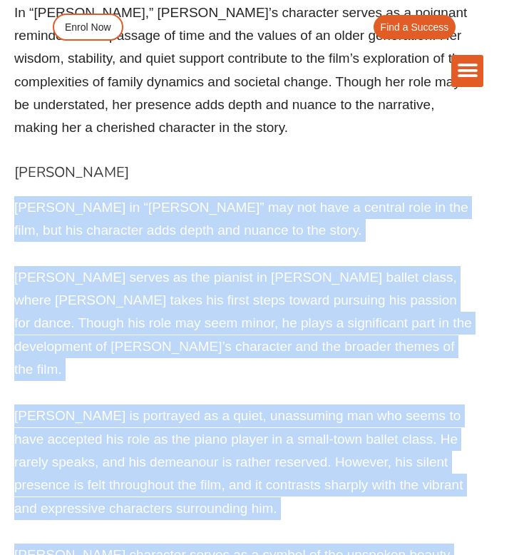
drag, startPoint x: 98, startPoint y: 244, endPoint x: 146, endPoint y: 474, distance: 235.1
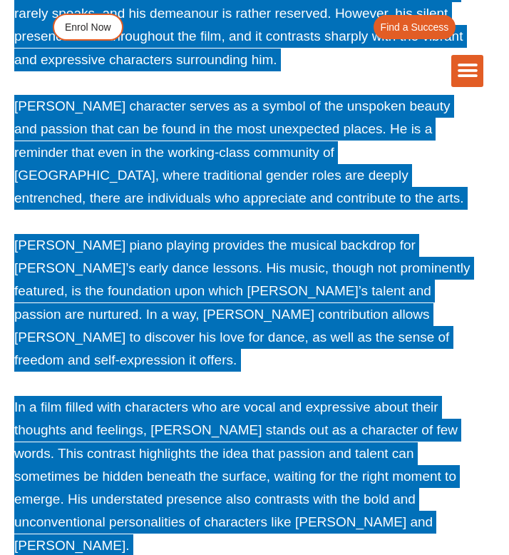
scroll to position [12279, 0]
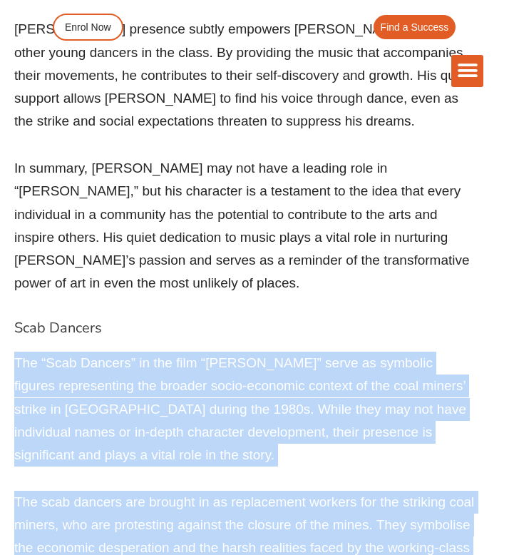
scroll to position [12836, 0]
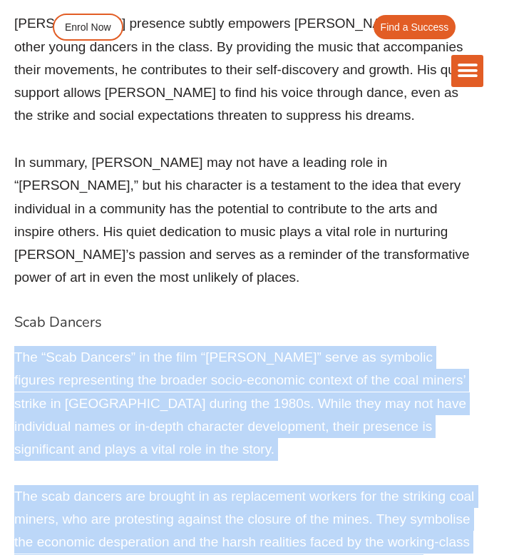
drag, startPoint x: 96, startPoint y: 171, endPoint x: 123, endPoint y: 302, distance: 134.0
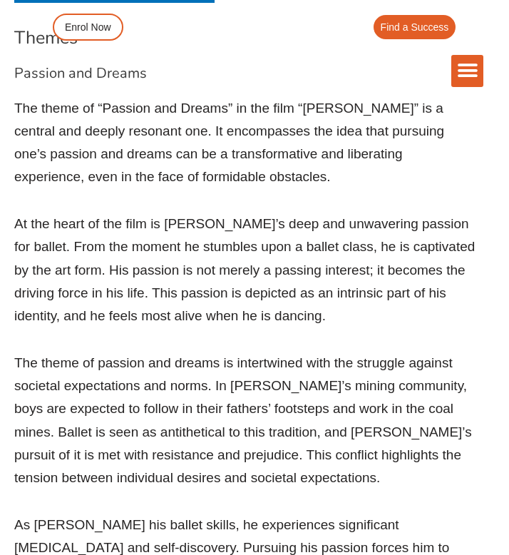
scroll to position [14024, 0]
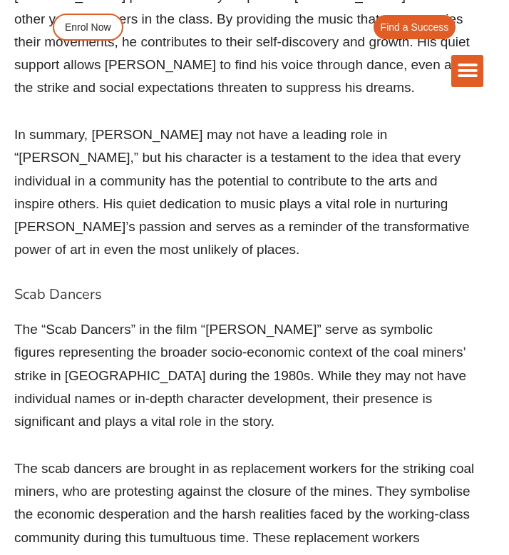
drag, startPoint x: 155, startPoint y: 346, endPoint x: 119, endPoint y: 480, distance: 138.9
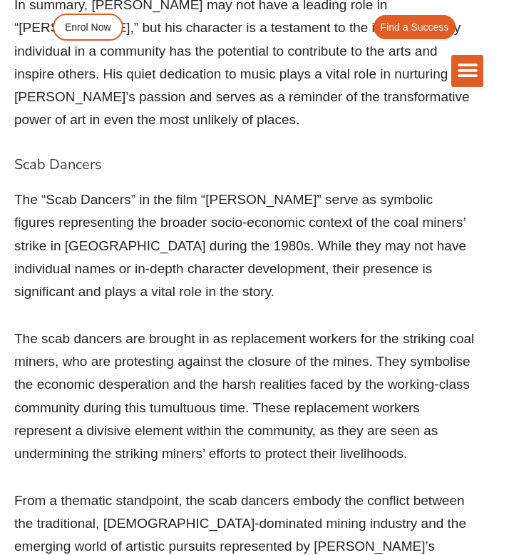
scroll to position [12993, 0]
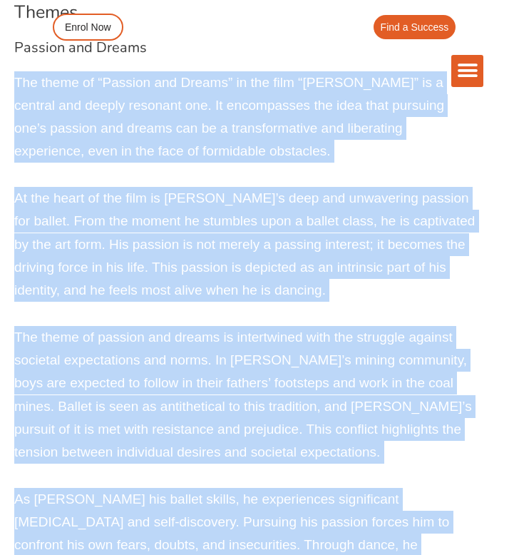
scroll to position [14062, 0]
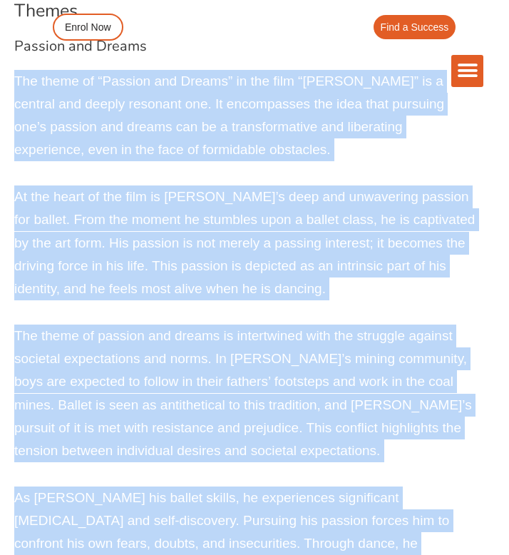
drag, startPoint x: 136, startPoint y: 277, endPoint x: 199, endPoint y: 278, distance: 63.5
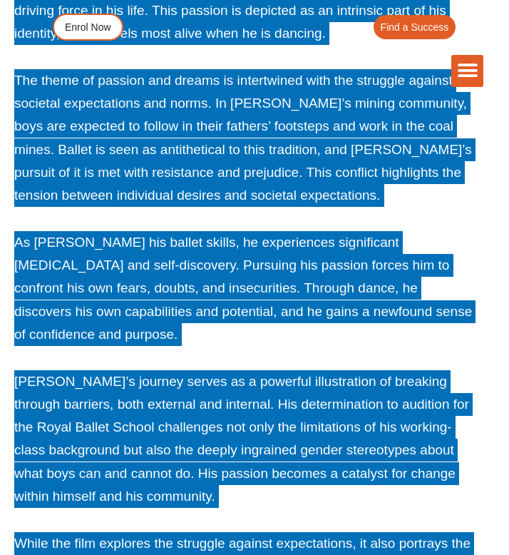
scroll to position [14374, 0]
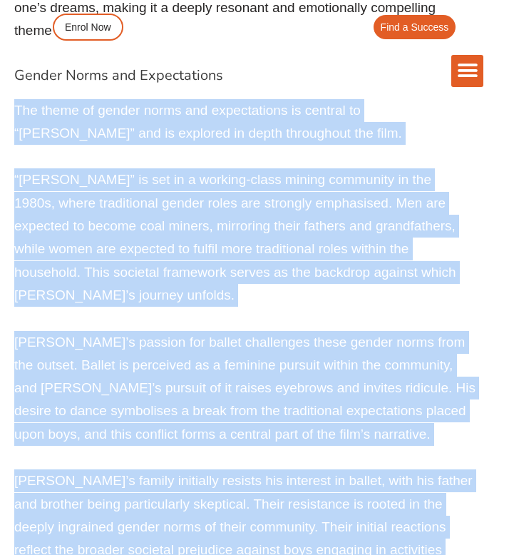
scroll to position [15282, 0]
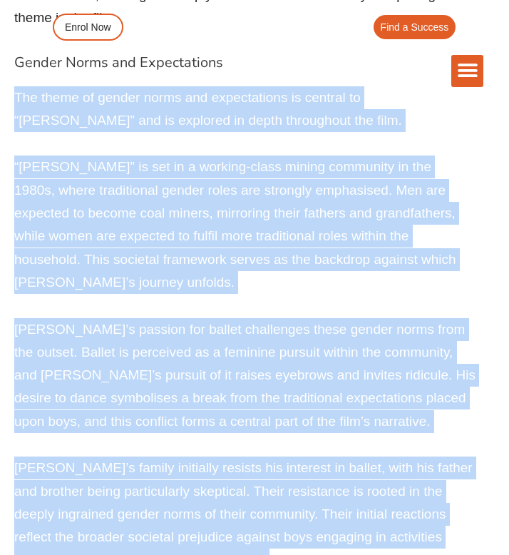
drag, startPoint x: 166, startPoint y: 108, endPoint x: 178, endPoint y: 476, distance: 367.5
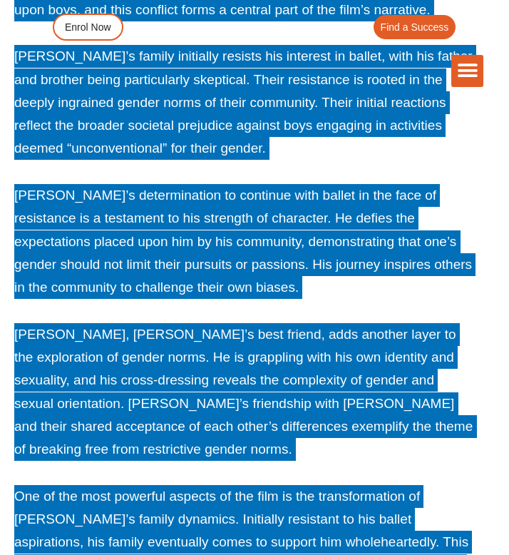
scroll to position [15702, 0]
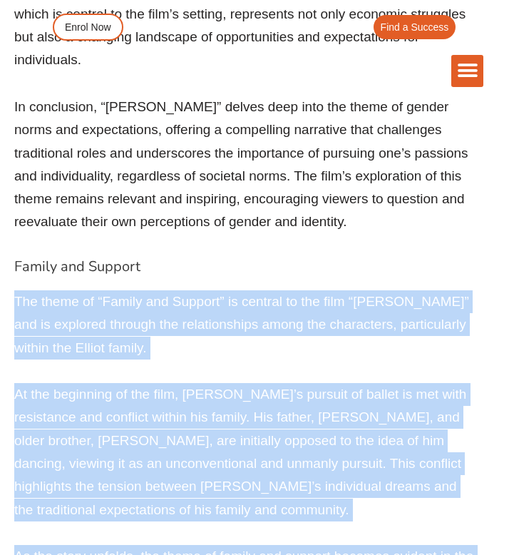
scroll to position [16503, 0]
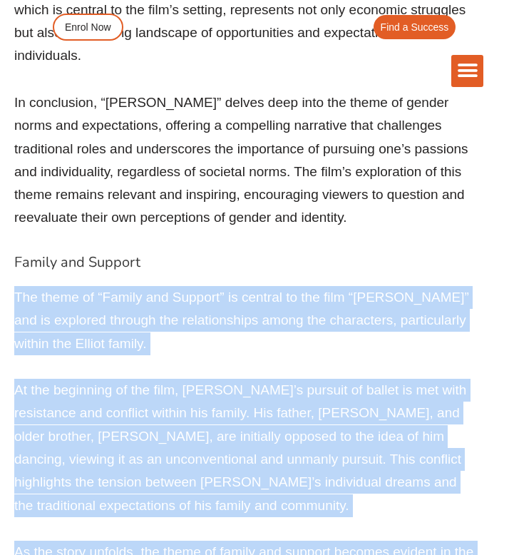
drag, startPoint x: 120, startPoint y: 158, endPoint x: 146, endPoint y: 459, distance: 302.9
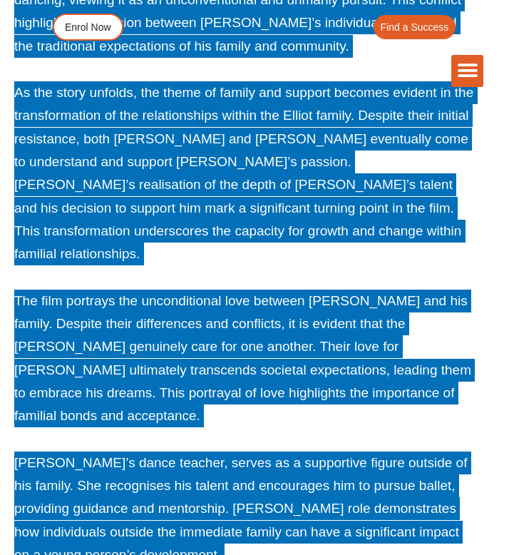
scroll to position [16991, 0]
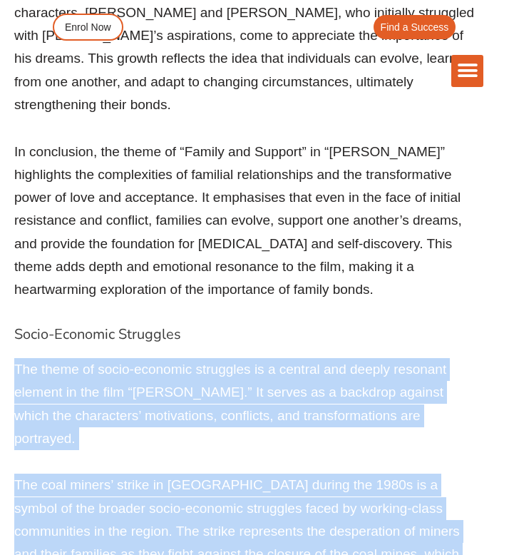
scroll to position [17757, 0]
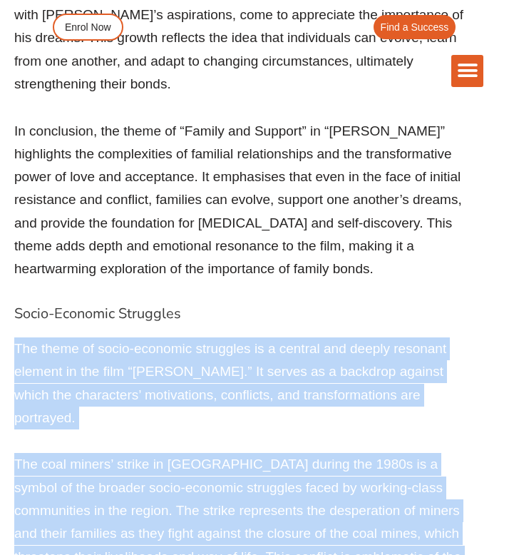
drag, startPoint x: 162, startPoint y: 105, endPoint x: 180, endPoint y: 439, distance: 335.0
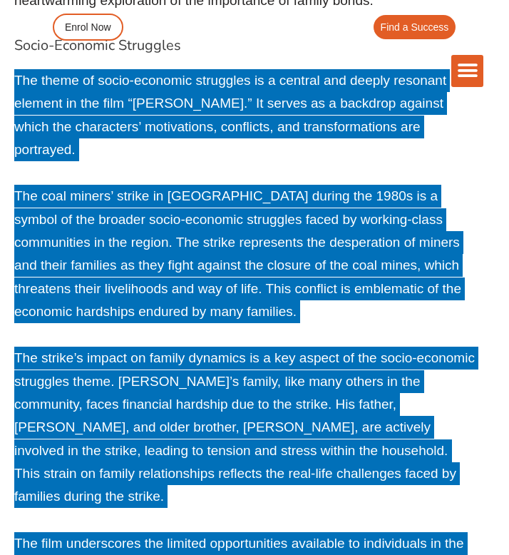
scroll to position [18053, 0]
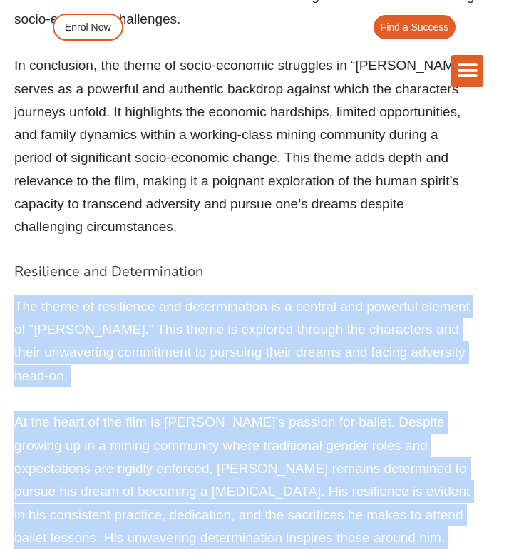
scroll to position [19114, 0]
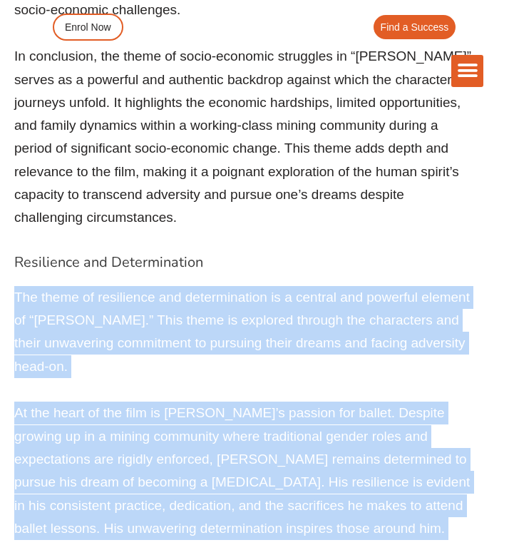
drag, startPoint x: 108, startPoint y: 290, endPoint x: 140, endPoint y: 311, distance: 38.2
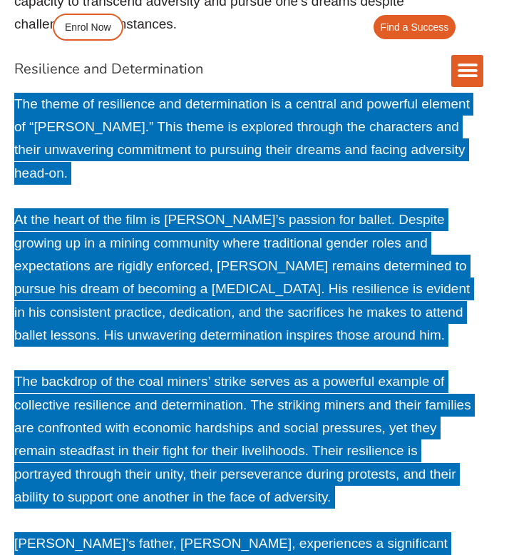
scroll to position [19326, 0]
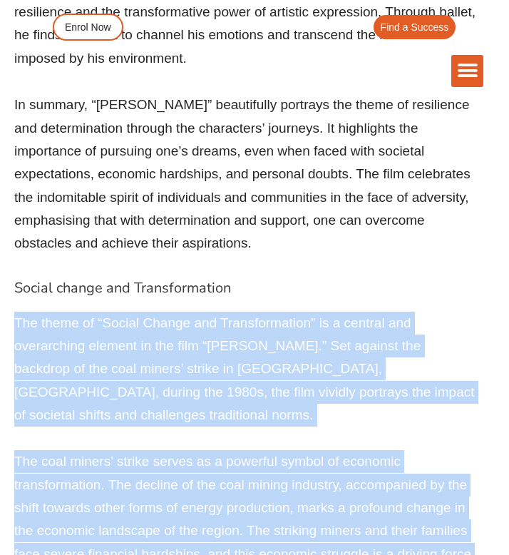
scroll to position [20348, 0]
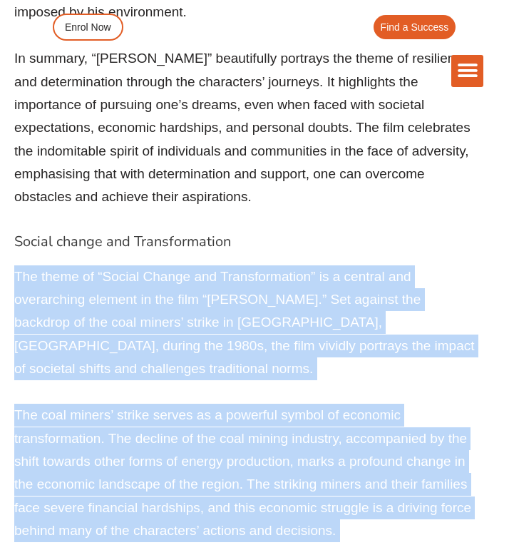
drag, startPoint x: 78, startPoint y: 219, endPoint x: 170, endPoint y: 404, distance: 206.7
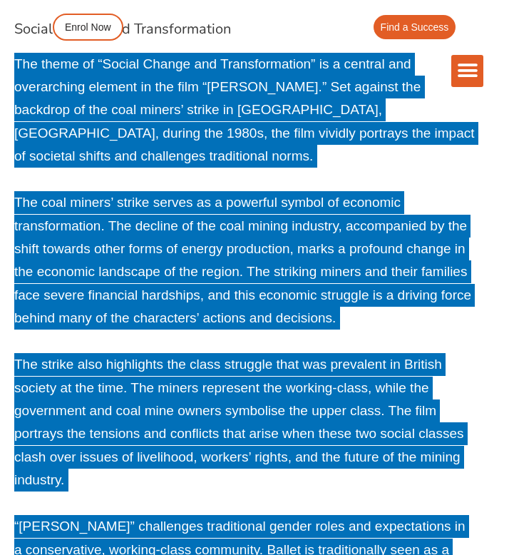
scroll to position [20640, 0]
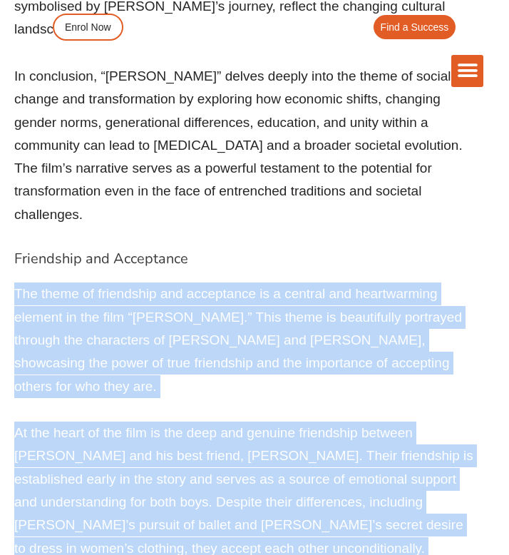
scroll to position [21809, 0]
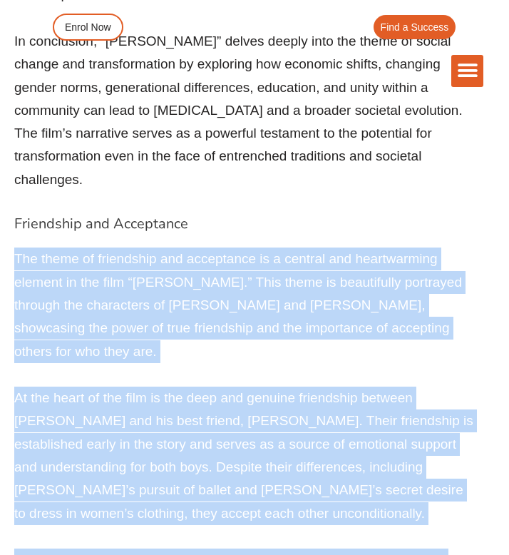
drag, startPoint x: 100, startPoint y: 230, endPoint x: 147, endPoint y: 269, distance: 61.3
